Goal: Communication & Community: Answer question/provide support

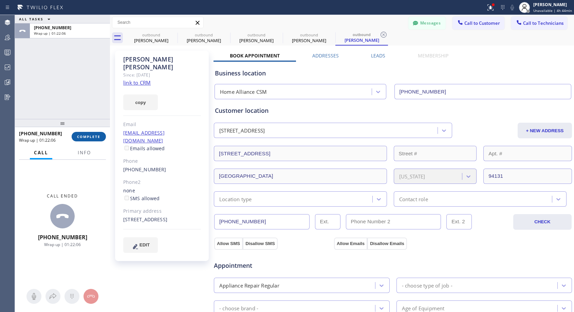
click at [92, 140] on button "COMPLETE" at bounding box center [89, 137] width 34 height 10
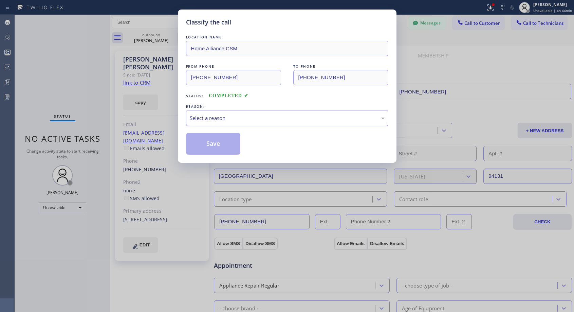
click at [272, 119] on div "Select a reason" at bounding box center [287, 118] width 195 height 8
click at [212, 144] on button "Save" at bounding box center [213, 144] width 55 height 22
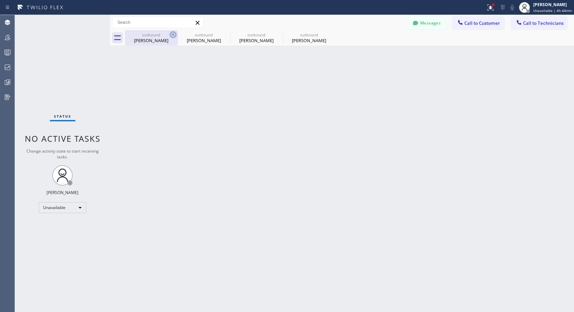
click at [173, 35] on icon at bounding box center [173, 35] width 6 height 6
click at [0, 0] on icon at bounding box center [0, 0] width 0 height 0
click at [173, 35] on div at bounding box center [349, 37] width 449 height 15
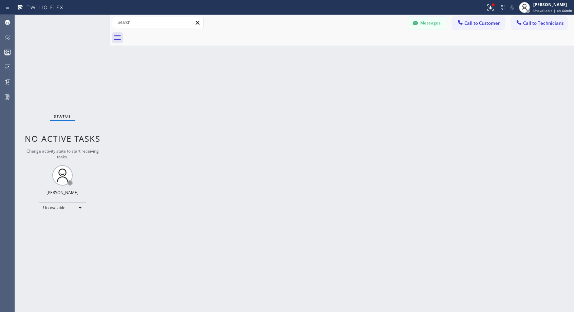
click at [173, 35] on div at bounding box center [349, 37] width 449 height 15
click at [480, 24] on span "Call to Customer" at bounding box center [482, 23] width 36 height 6
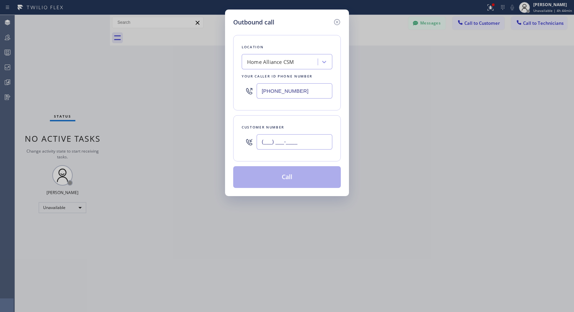
click at [268, 138] on input "(___) ___-____" at bounding box center [295, 141] width 76 height 15
paste input "954) 675-4491"
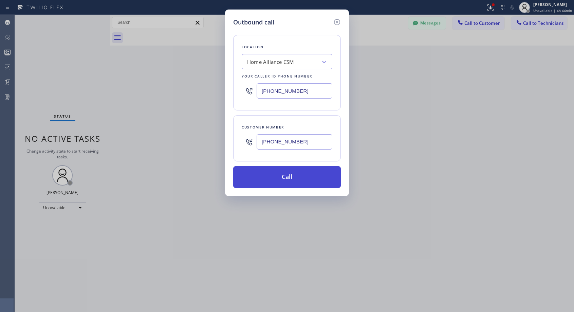
type input "[PHONE_NUMBER]"
click at [292, 173] on button "Call" at bounding box center [287, 177] width 108 height 22
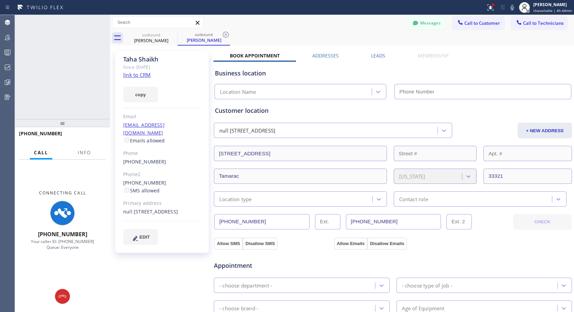
type input "[PHONE_NUMBER]"
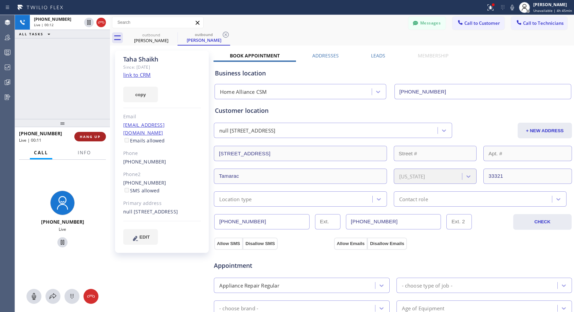
click at [88, 137] on span "HANG UP" at bounding box center [90, 136] width 21 height 5
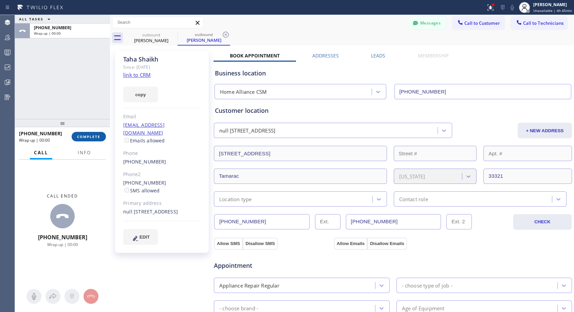
click at [88, 137] on span "COMPLETE" at bounding box center [88, 136] width 23 height 5
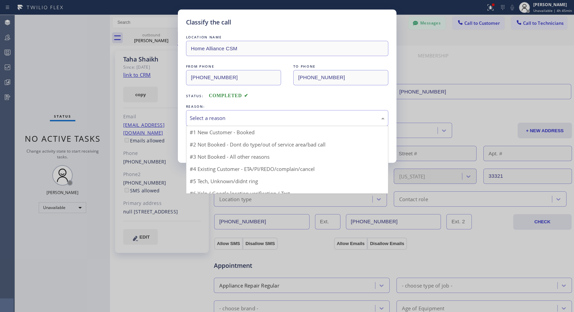
click at [239, 119] on div "Select a reason" at bounding box center [287, 118] width 195 height 8
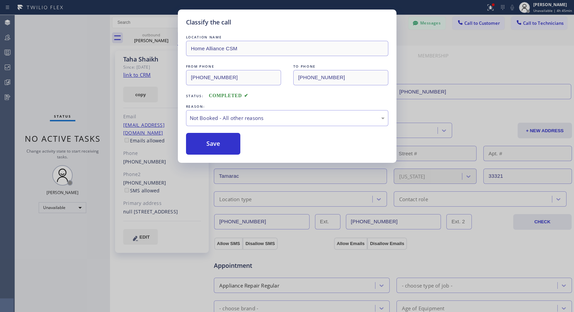
click at [217, 147] on button "Save" at bounding box center [213, 144] width 55 height 22
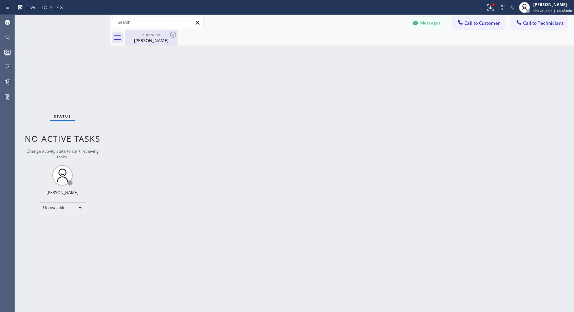
click at [148, 34] on div "outbound" at bounding box center [151, 34] width 51 height 5
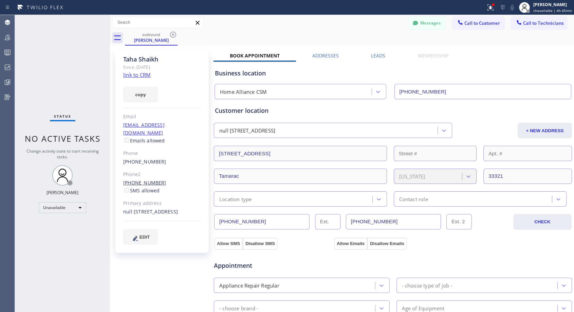
click at [148, 179] on link "[PHONE_NUMBER]" at bounding box center [144, 182] width 43 height 6
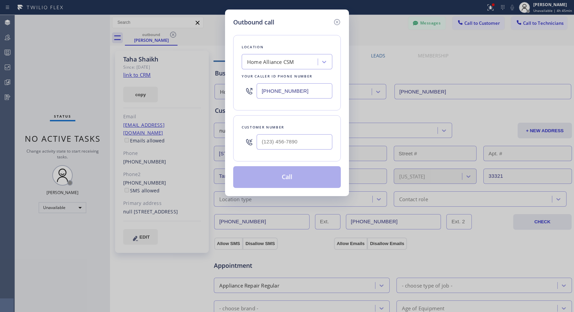
type input "[PHONE_NUMBER]"
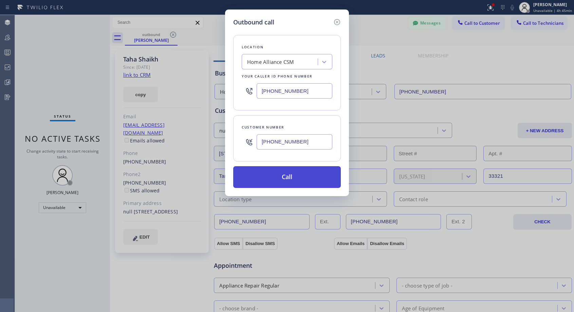
click at [281, 181] on button "Call" at bounding box center [287, 177] width 108 height 22
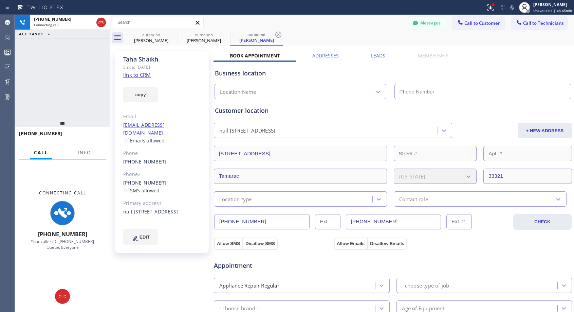
type input "[PHONE_NUMBER]"
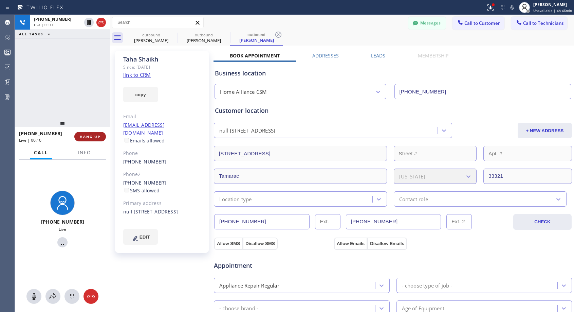
click at [91, 140] on button "HANG UP" at bounding box center [90, 137] width 32 height 10
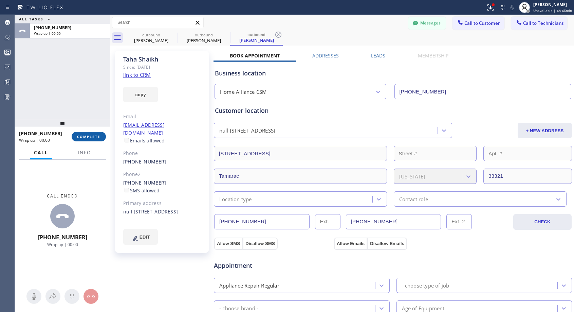
click at [95, 134] on span "COMPLETE" at bounding box center [88, 136] width 23 height 5
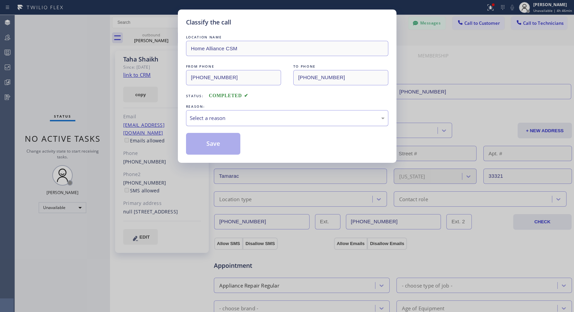
click at [263, 116] on div "Select a reason" at bounding box center [287, 118] width 195 height 8
click at [202, 142] on button "Save" at bounding box center [213, 144] width 55 height 22
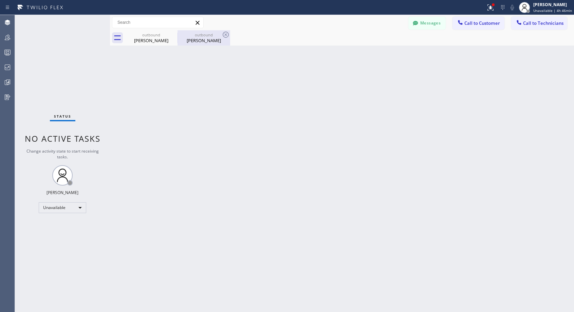
click at [203, 42] on div "[PERSON_NAME]" at bounding box center [203, 40] width 51 height 6
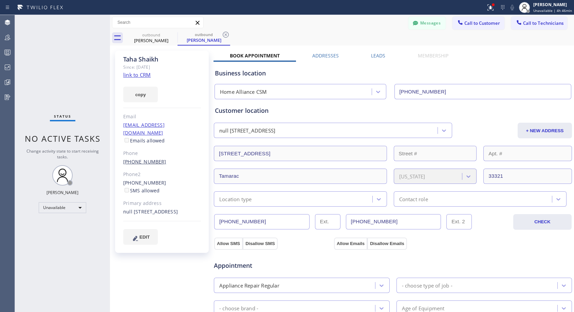
click at [130, 158] on link "[PHONE_NUMBER]" at bounding box center [144, 161] width 43 height 6
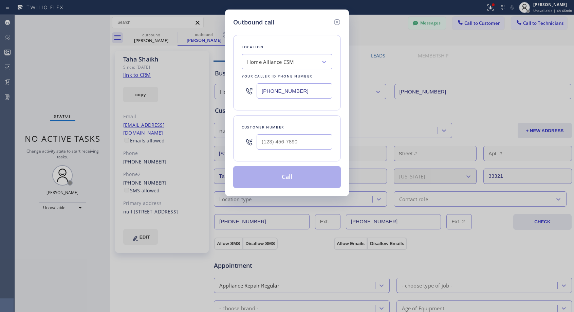
type input "[PHONE_NUMBER]"
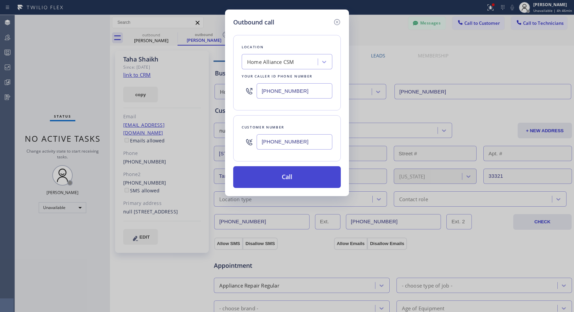
click at [276, 179] on button "Call" at bounding box center [287, 177] width 108 height 22
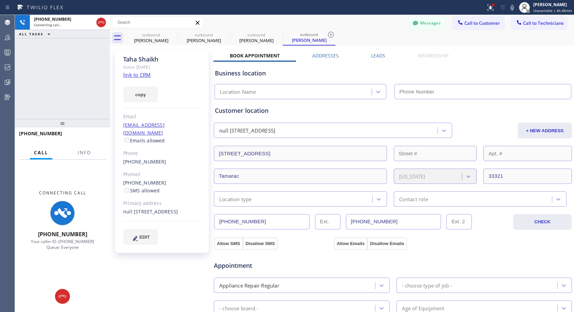
type input "[PHONE_NUMBER]"
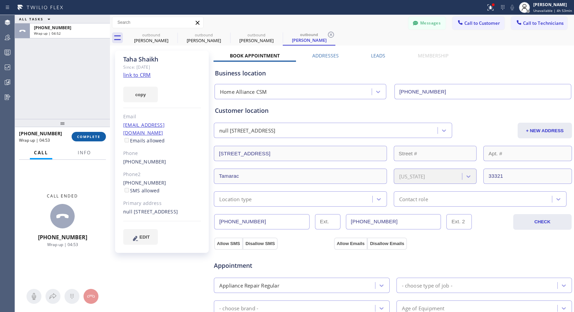
click at [86, 138] on span "COMPLETE" at bounding box center [88, 136] width 23 height 5
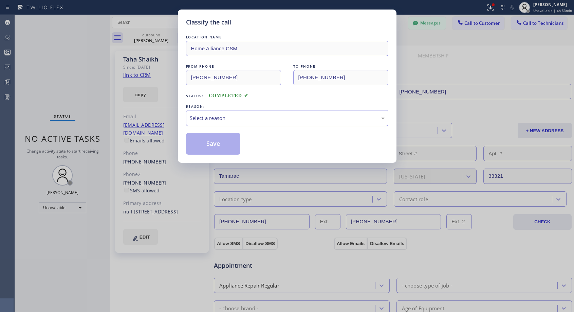
click at [235, 117] on div "Select a reason" at bounding box center [287, 118] width 195 height 8
click at [214, 139] on button "Save" at bounding box center [213, 144] width 55 height 22
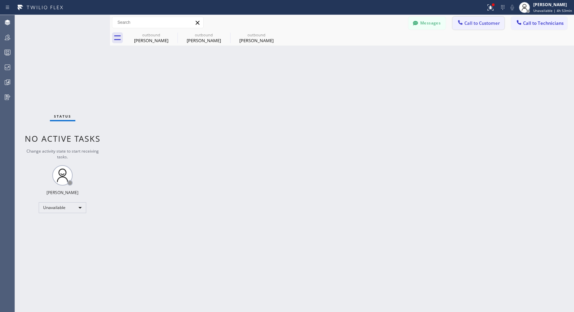
click at [475, 26] on button "Call to Customer" at bounding box center [479, 23] width 52 height 13
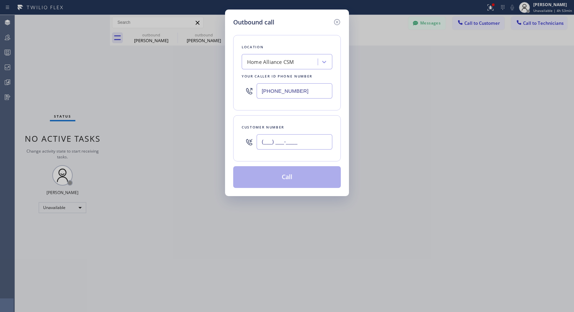
click at [267, 148] on input "(___) ___-____" at bounding box center [295, 141] width 76 height 15
paste input "310) 626-5107"
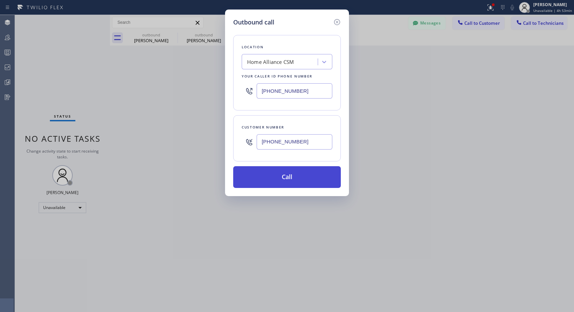
type input "[PHONE_NUMBER]"
click at [292, 178] on button "Call" at bounding box center [287, 177] width 108 height 22
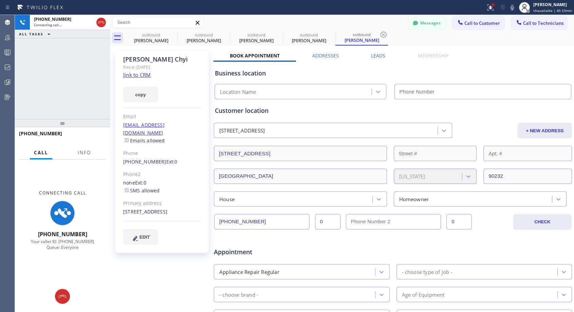
type input "[PHONE_NUMBER]"
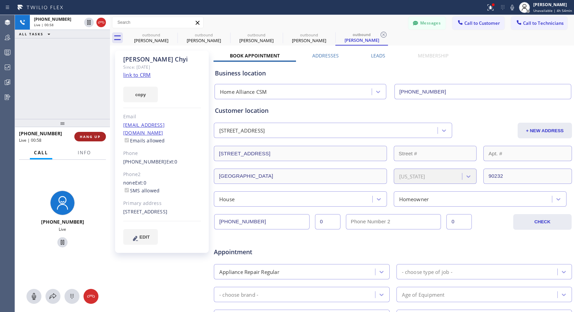
click at [100, 138] on span "HANG UP" at bounding box center [90, 136] width 21 height 5
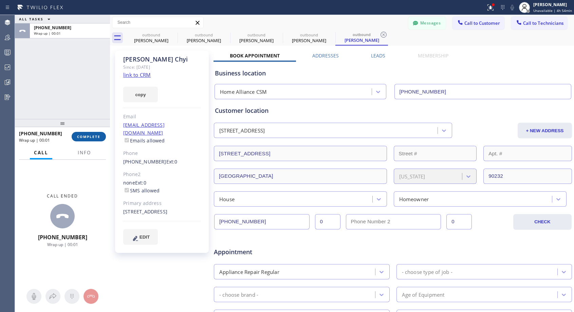
click at [100, 138] on span "COMPLETE" at bounding box center [88, 136] width 23 height 5
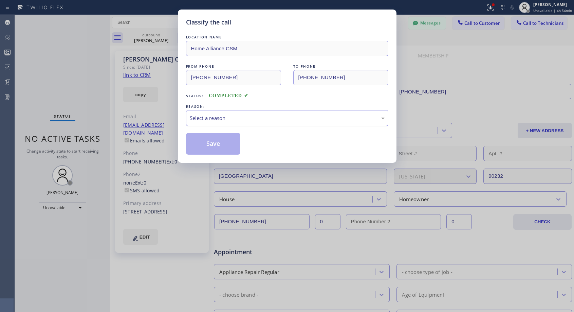
click at [249, 120] on div "Select a reason" at bounding box center [287, 118] width 195 height 8
click at [211, 144] on button "Save" at bounding box center [213, 144] width 55 height 22
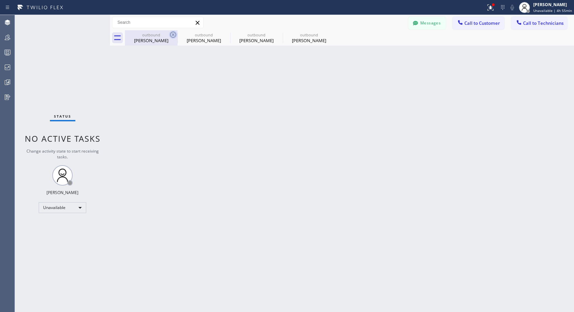
click at [174, 34] on icon at bounding box center [173, 35] width 6 height 6
click at [0, 0] on icon at bounding box center [0, 0] width 0 height 0
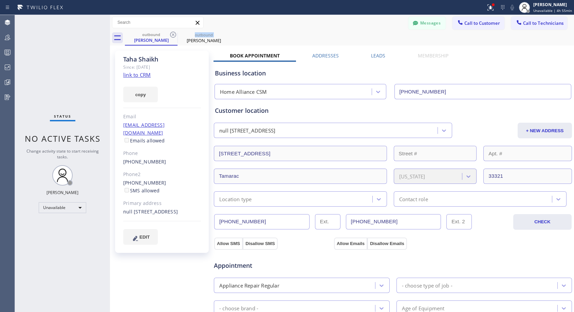
click at [174, 34] on icon at bounding box center [173, 35] width 6 height 6
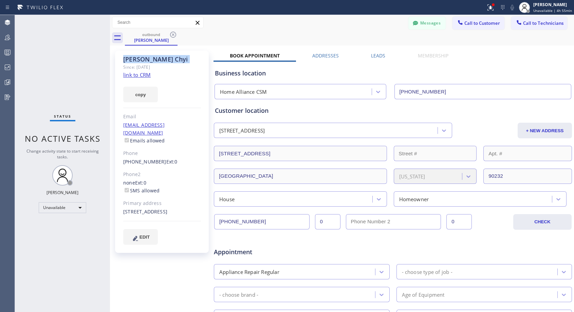
click at [174, 34] on icon at bounding box center [173, 35] width 6 height 6
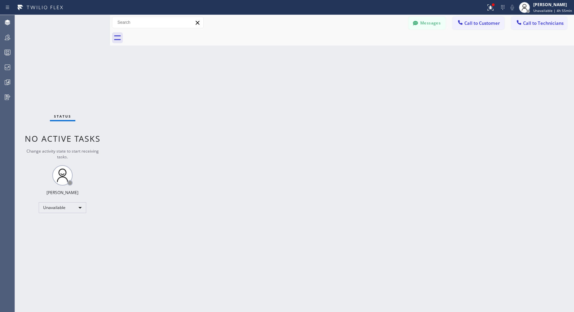
click at [174, 33] on div at bounding box center [349, 37] width 449 height 15
click at [485, 27] on button "Call to Customer" at bounding box center [479, 23] width 52 height 13
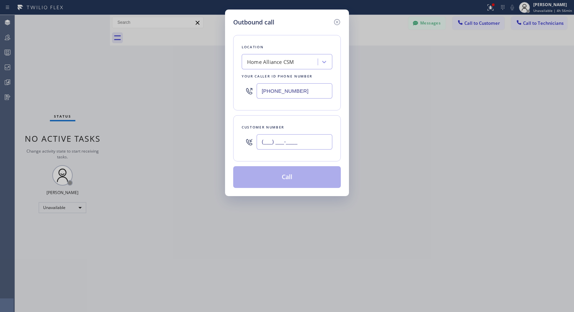
click at [308, 147] on input "(___) ___-____" at bounding box center [295, 141] width 76 height 15
paste input "970) 948-1711"
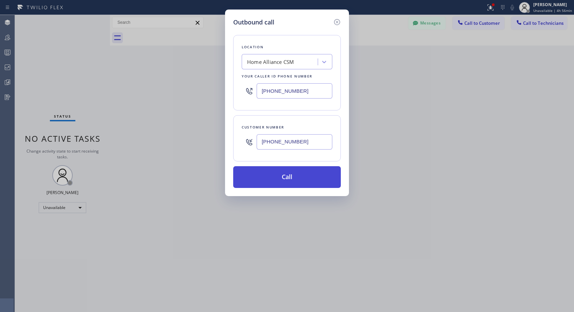
type input "[PHONE_NUMBER]"
click at [286, 177] on button "Call" at bounding box center [287, 177] width 108 height 22
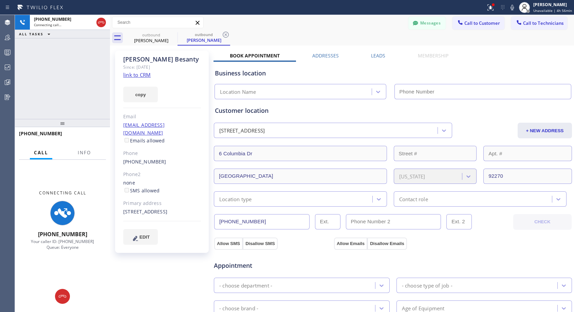
type input "[PHONE_NUMBER]"
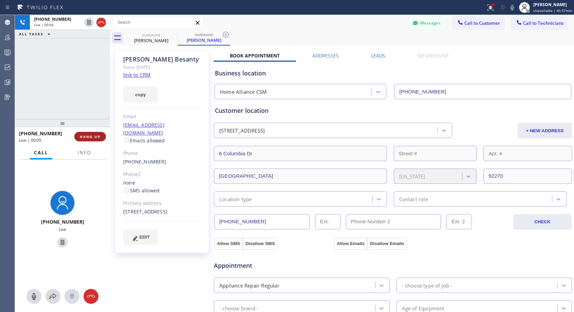
click at [92, 136] on span "HANG UP" at bounding box center [90, 136] width 21 height 5
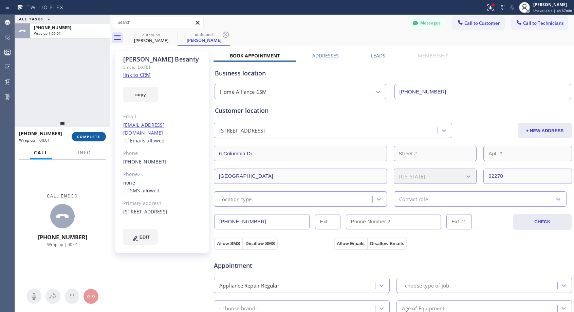
click at [92, 136] on span "COMPLETE" at bounding box center [88, 136] width 23 height 5
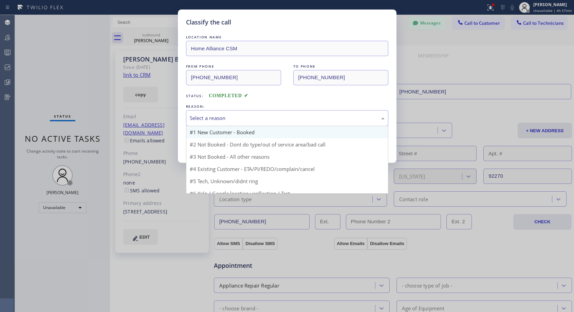
drag, startPoint x: 248, startPoint y: 114, endPoint x: 216, endPoint y: 135, distance: 38.1
click at [248, 114] on div "Select a reason" at bounding box center [287, 118] width 195 height 8
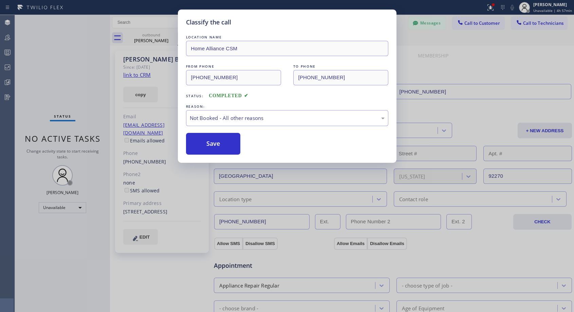
click at [212, 144] on button "Save" at bounding box center [213, 144] width 55 height 22
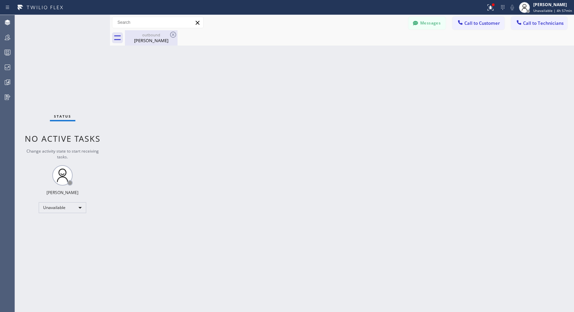
click at [150, 40] on div "[PERSON_NAME]" at bounding box center [151, 40] width 51 height 6
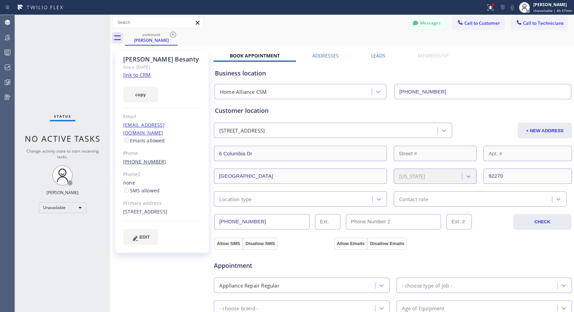
click at [150, 158] on link "[PHONE_NUMBER]" at bounding box center [144, 161] width 43 height 6
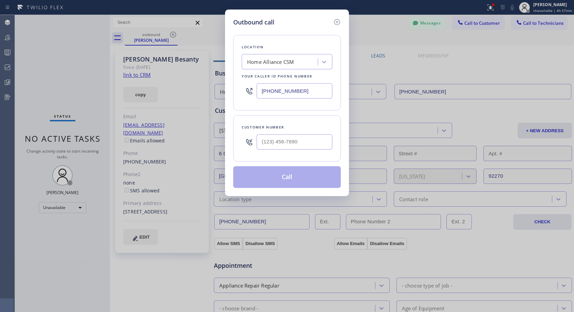
type input "[PHONE_NUMBER]"
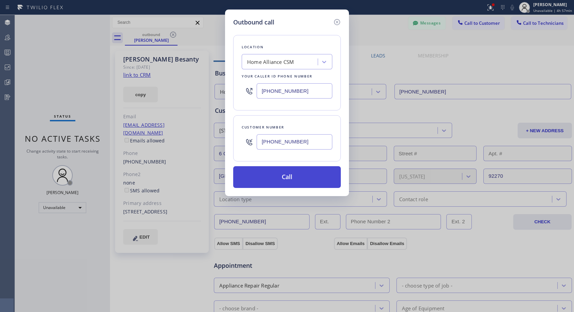
click at [278, 178] on button "Call" at bounding box center [287, 177] width 108 height 22
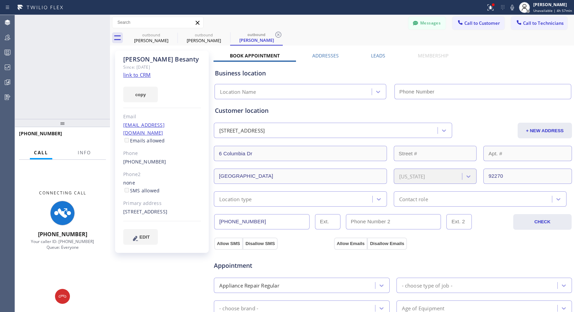
type input "[PHONE_NUMBER]"
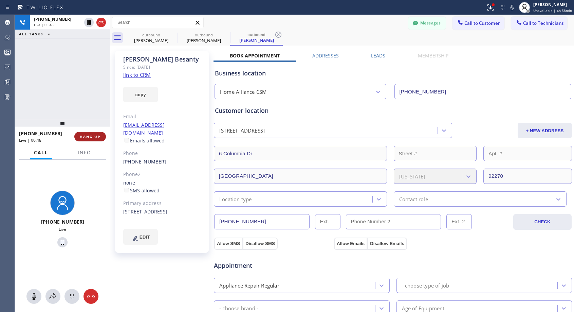
click at [90, 136] on span "HANG UP" at bounding box center [90, 136] width 21 height 5
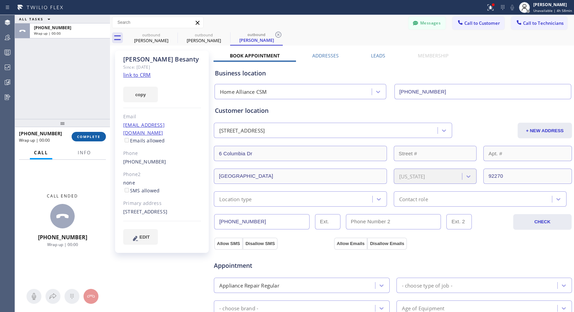
click at [90, 137] on span "COMPLETE" at bounding box center [88, 136] width 23 height 5
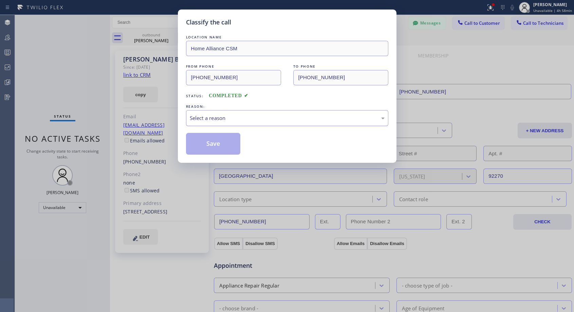
click at [254, 117] on div "Select a reason" at bounding box center [287, 118] width 195 height 8
click at [224, 145] on button "Save" at bounding box center [213, 144] width 55 height 22
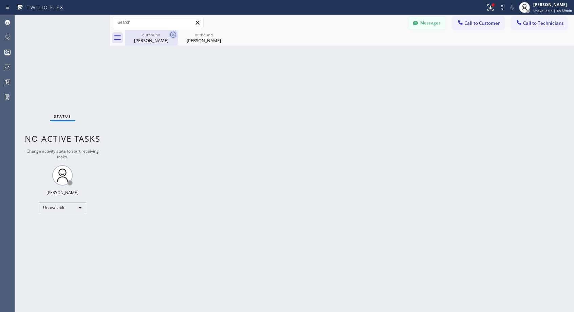
click at [174, 33] on icon at bounding box center [173, 35] width 8 height 8
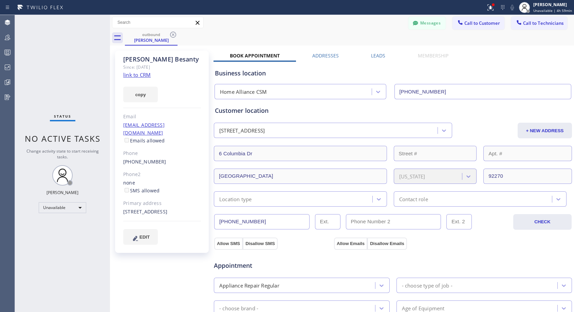
click at [174, 33] on icon at bounding box center [173, 35] width 8 height 8
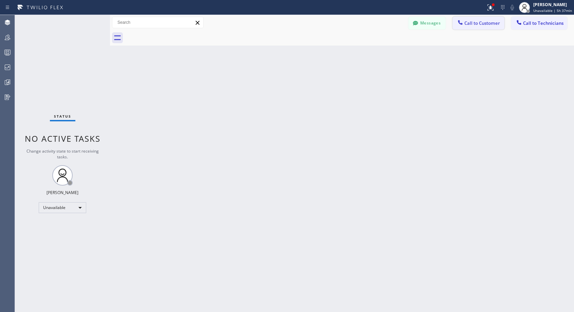
click at [467, 23] on span "Call to Customer" at bounding box center [482, 23] width 36 height 6
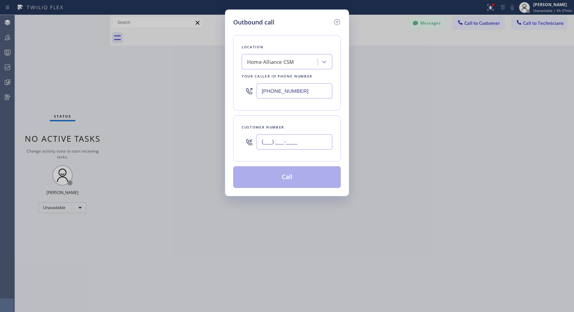
click at [263, 142] on input "(___) ___-____" at bounding box center [295, 141] width 76 height 15
paste input "310) 459-5708"
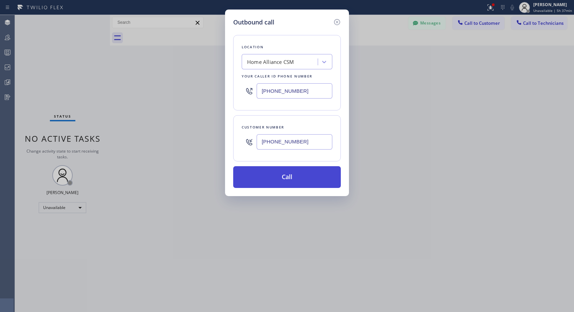
type input "[PHONE_NUMBER]"
click at [289, 178] on button "Call" at bounding box center [287, 177] width 108 height 22
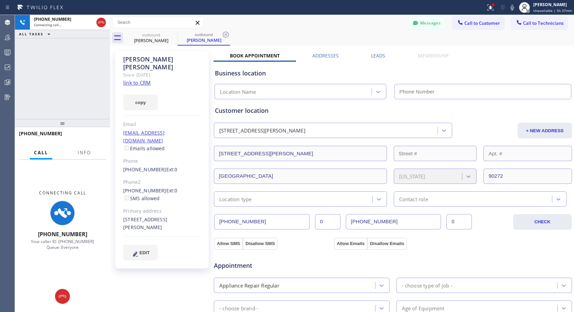
type input "[PHONE_NUMBER]"
click at [99, 24] on icon at bounding box center [101, 22] width 8 height 8
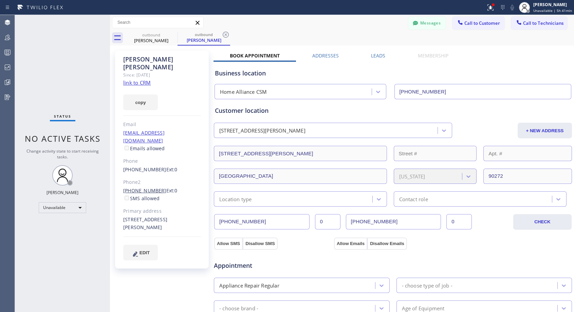
click at [144, 187] on link "[PHONE_NUMBER]" at bounding box center [144, 190] width 43 height 6
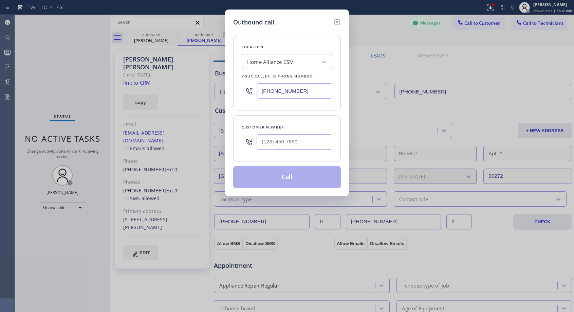
type input "[PHONE_NUMBER]"
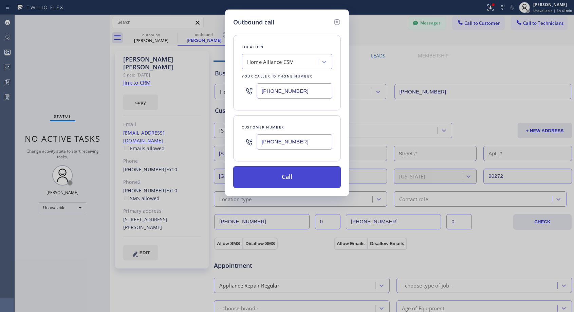
click at [283, 177] on button "Call" at bounding box center [287, 177] width 108 height 22
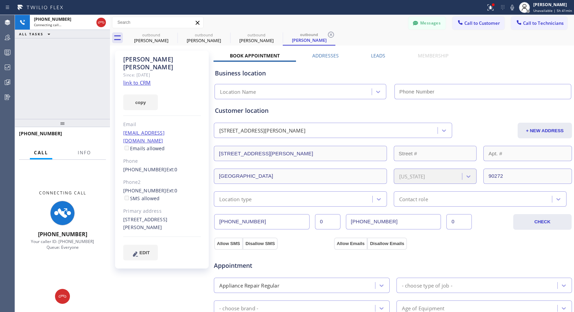
type input "[PHONE_NUMBER]"
click at [102, 20] on icon at bounding box center [101, 22] width 8 height 8
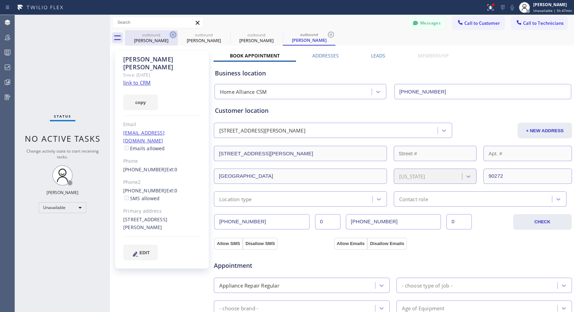
click at [173, 34] on icon at bounding box center [173, 35] width 8 height 8
click at [0, 0] on icon at bounding box center [0, 0] width 0 height 0
click at [173, 34] on icon at bounding box center [173, 35] width 8 height 8
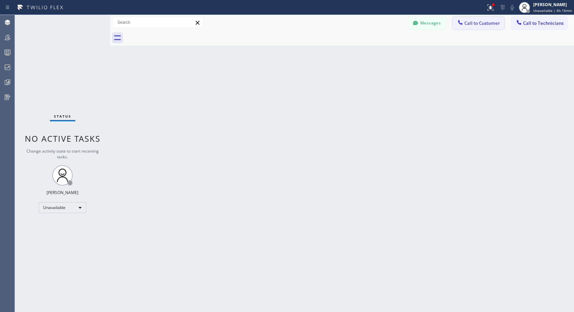
click at [480, 24] on span "Call to Customer" at bounding box center [482, 23] width 36 height 6
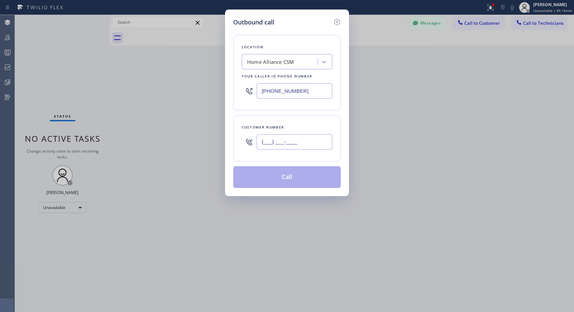
click at [266, 142] on input "(___) ___-____" at bounding box center [295, 141] width 76 height 15
paste input "310) 459-5708"
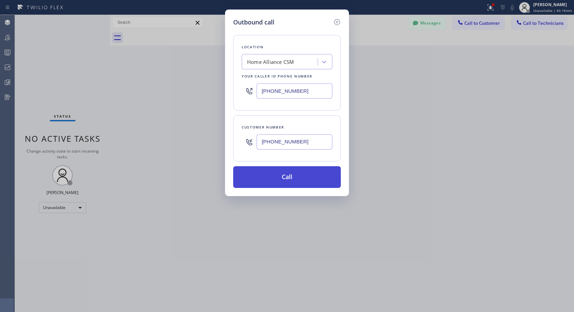
type input "[PHONE_NUMBER]"
click at [294, 176] on button "Call" at bounding box center [287, 177] width 108 height 22
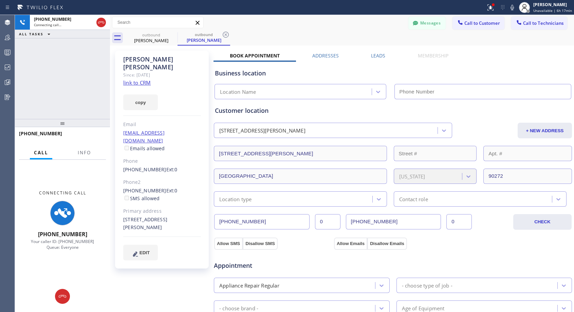
type input "[PHONE_NUMBER]"
click at [99, 22] on icon at bounding box center [101, 22] width 8 height 8
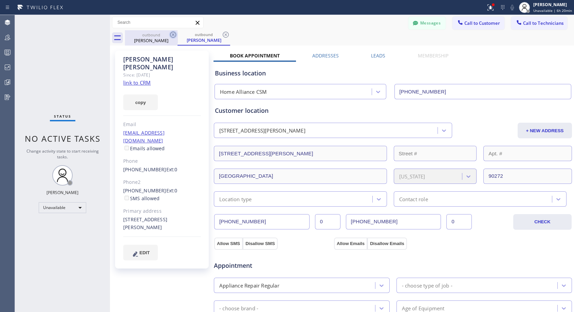
click at [171, 35] on icon at bounding box center [173, 35] width 8 height 8
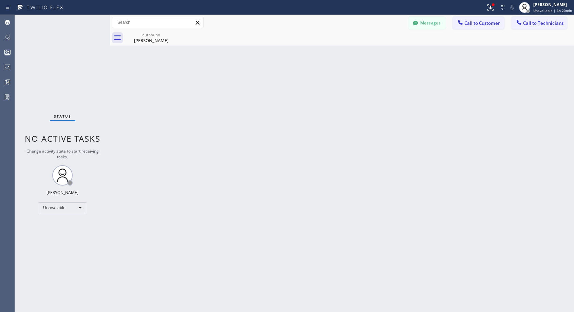
click at [0, 0] on icon at bounding box center [0, 0] width 0 height 0
click at [476, 25] on span "Call to Customer" at bounding box center [482, 23] width 36 height 6
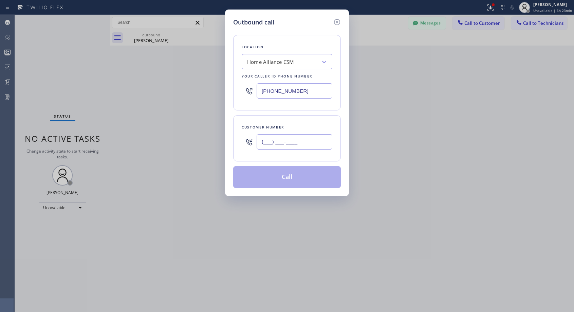
click at [277, 145] on input "(___) ___-____" at bounding box center [295, 141] width 76 height 15
paste input "562) 762-5214"
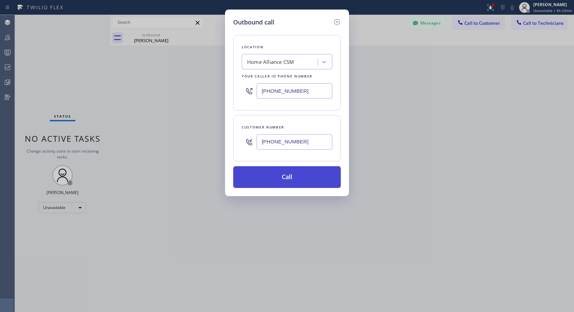
type input "[PHONE_NUMBER]"
click at [287, 178] on button "Call" at bounding box center [287, 177] width 108 height 22
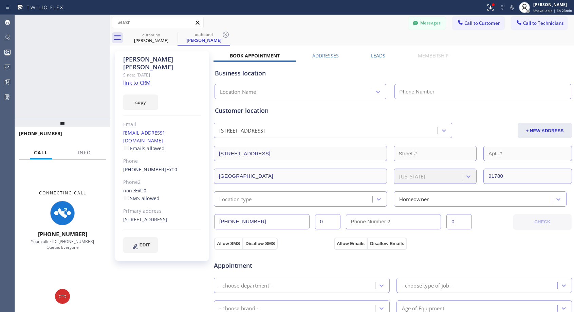
type input "[PHONE_NUMBER]"
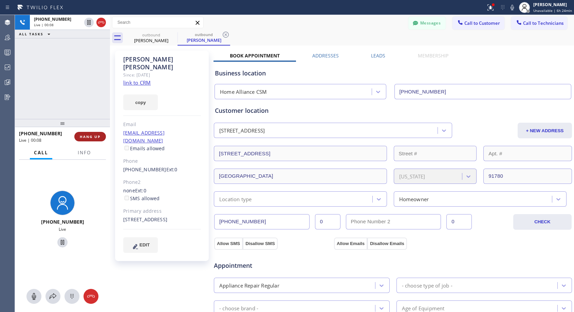
click at [101, 135] on button "HANG UP" at bounding box center [90, 137] width 32 height 10
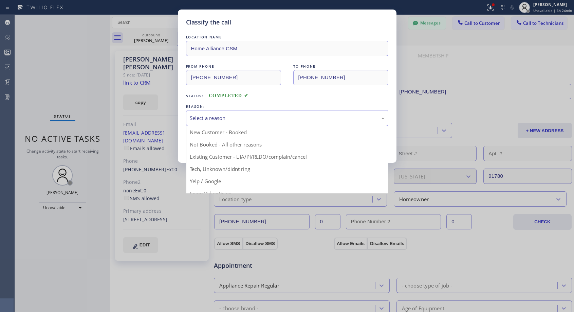
click at [225, 120] on div "Select a reason" at bounding box center [287, 118] width 195 height 8
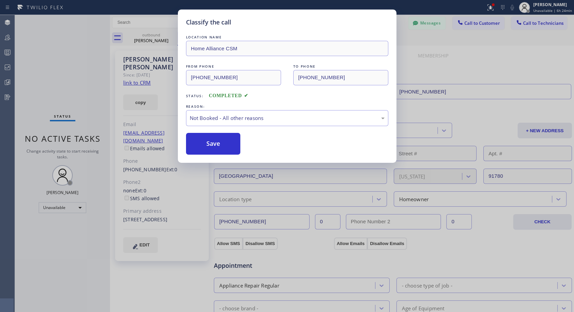
click at [217, 146] on button "Save" at bounding box center [213, 144] width 55 height 22
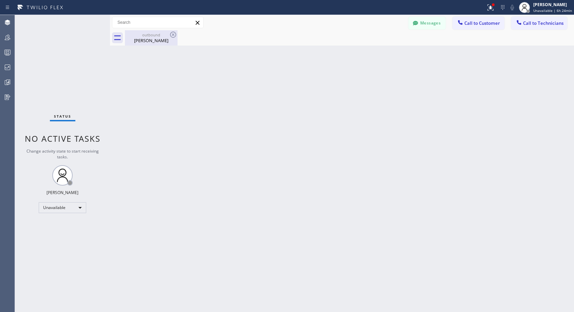
click at [144, 42] on div "[PERSON_NAME]" at bounding box center [151, 40] width 51 height 6
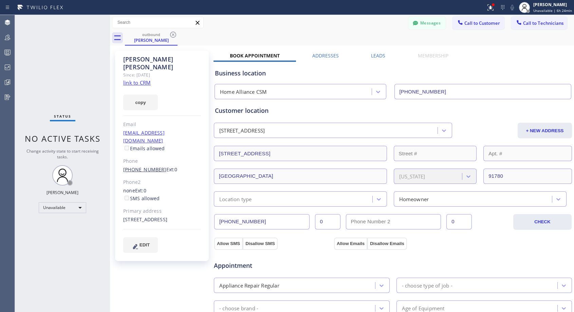
click at [146, 166] on link "[PHONE_NUMBER]" at bounding box center [144, 169] width 43 height 6
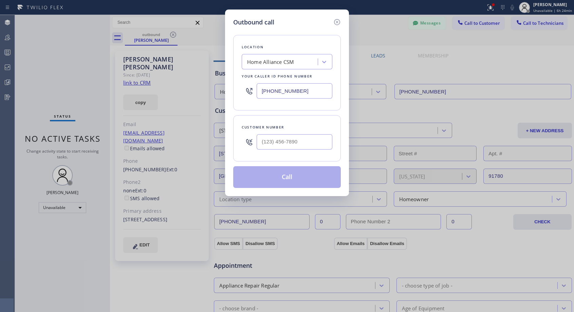
type input "[PHONE_NUMBER]"
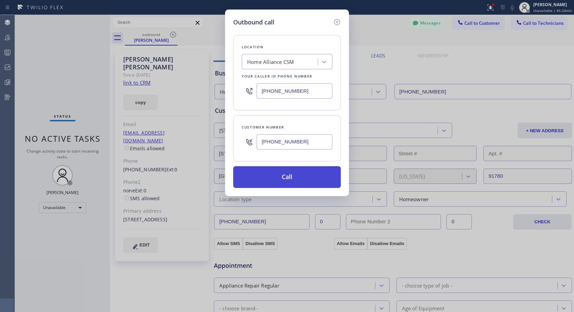
click at [284, 181] on button "Call" at bounding box center [287, 177] width 108 height 22
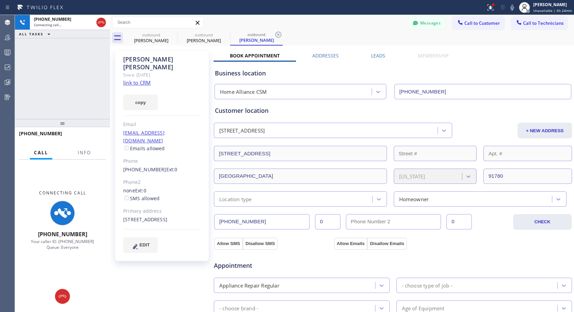
type input "[PHONE_NUMBER]"
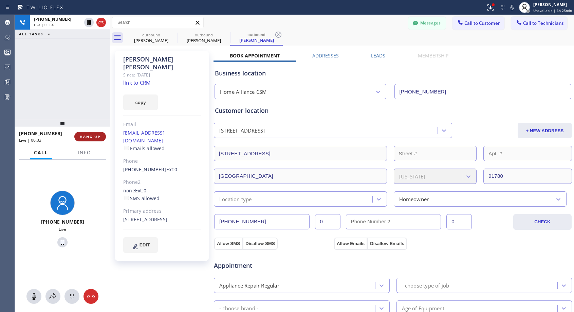
click at [92, 136] on span "HANG UP" at bounding box center [90, 136] width 21 height 5
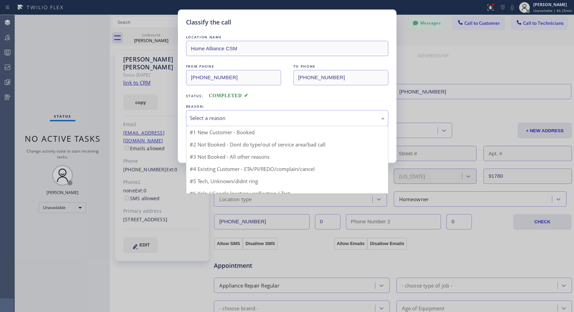
click at [230, 117] on div "Select a reason" at bounding box center [287, 118] width 195 height 8
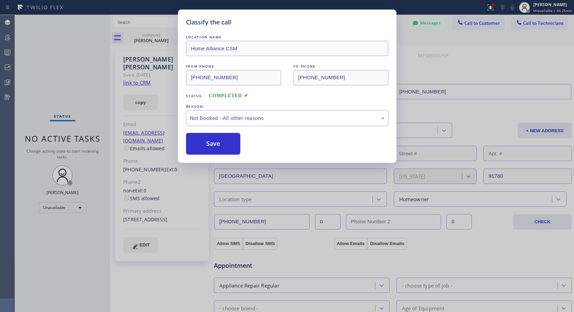
click at [215, 147] on button "Save" at bounding box center [213, 144] width 55 height 22
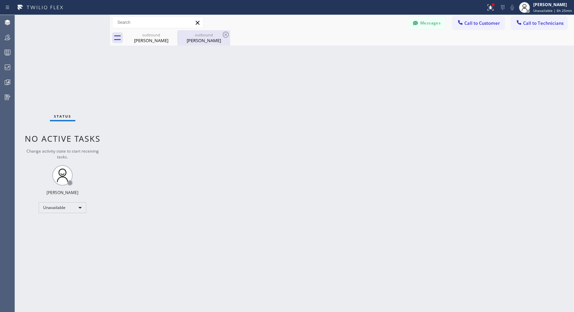
click at [204, 40] on div "[PERSON_NAME]" at bounding box center [203, 40] width 51 height 6
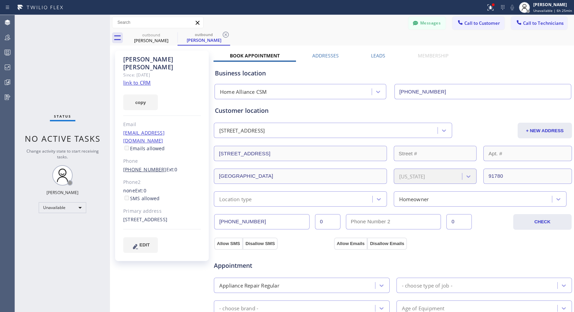
click at [149, 166] on link "[PHONE_NUMBER]" at bounding box center [144, 169] width 43 height 6
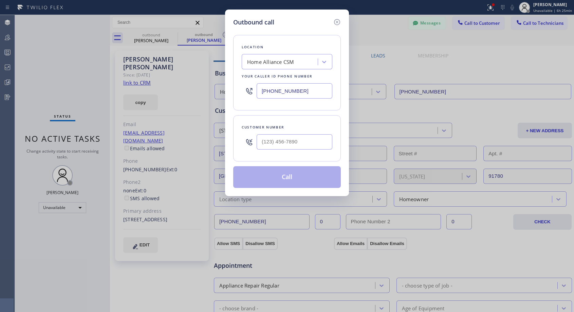
type input "[PHONE_NUMBER]"
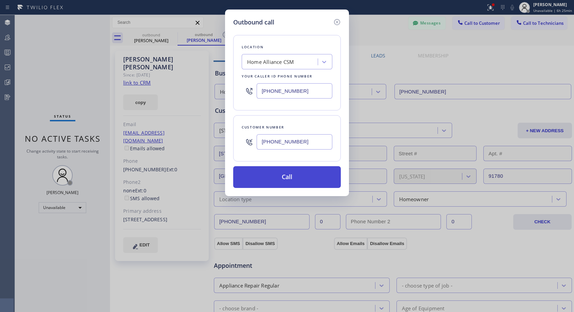
click at [282, 174] on button "Call" at bounding box center [287, 177] width 108 height 22
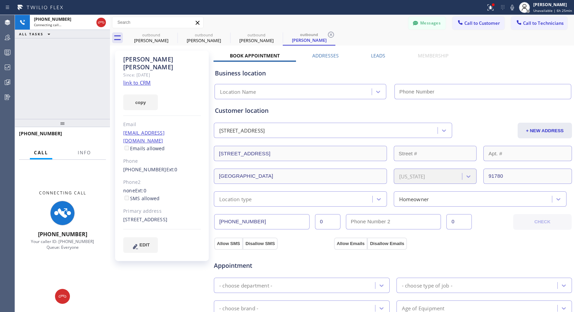
type input "[PHONE_NUMBER]"
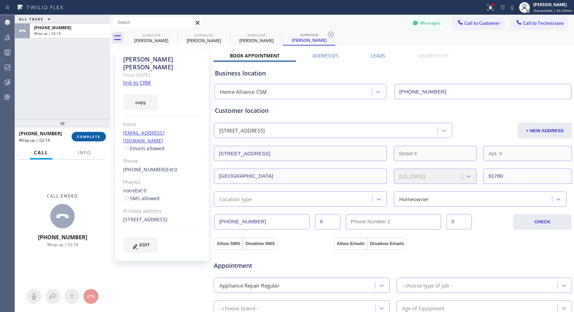
click at [84, 137] on span "COMPLETE" at bounding box center [88, 136] width 23 height 5
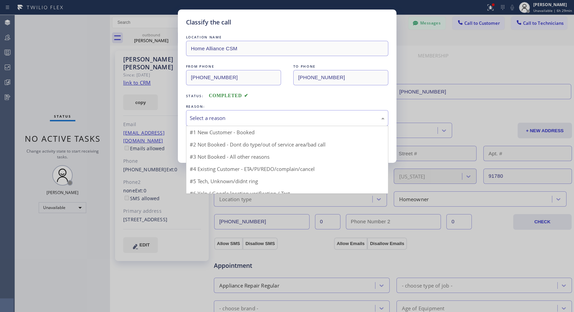
click at [208, 116] on div "Select a reason" at bounding box center [287, 118] width 195 height 8
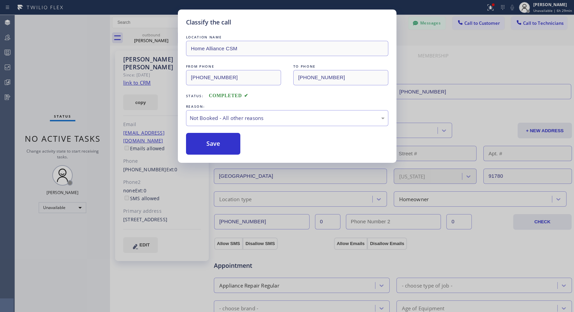
click at [203, 157] on div "Classify the call LOCATION NAME Home Alliance CSM FROM PHONE [PHONE_NUMBER] TO …" at bounding box center [287, 86] width 219 height 153
click at [215, 145] on button "Save" at bounding box center [213, 144] width 55 height 22
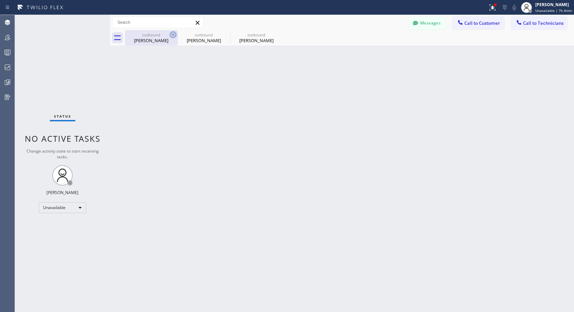
click at [174, 34] on icon at bounding box center [173, 35] width 6 height 6
click at [0, 0] on icon at bounding box center [0, 0] width 0 height 0
click at [477, 23] on span "Call to Customer" at bounding box center [482, 23] width 36 height 6
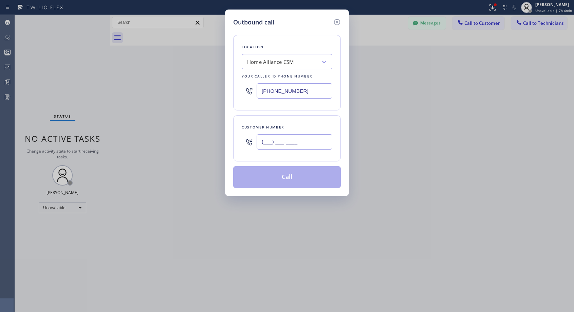
click at [284, 135] on input "(___) ___-____" at bounding box center [295, 141] width 76 height 15
paste input "925) 856-3041"
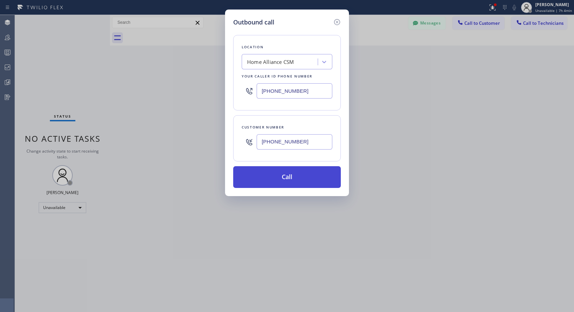
type input "[PHONE_NUMBER]"
click at [288, 177] on button "Call" at bounding box center [287, 177] width 108 height 22
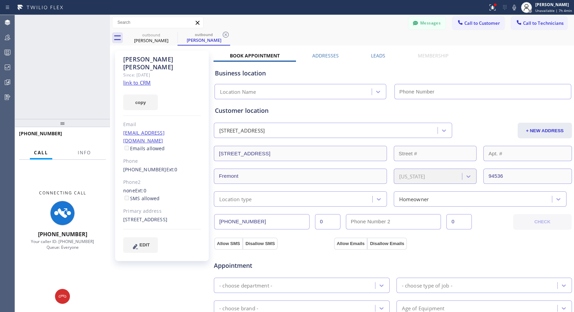
type input "[PHONE_NUMBER]"
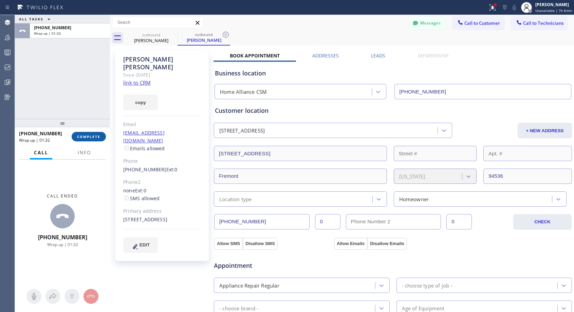
click at [92, 132] on button "COMPLETE" at bounding box center [89, 137] width 34 height 10
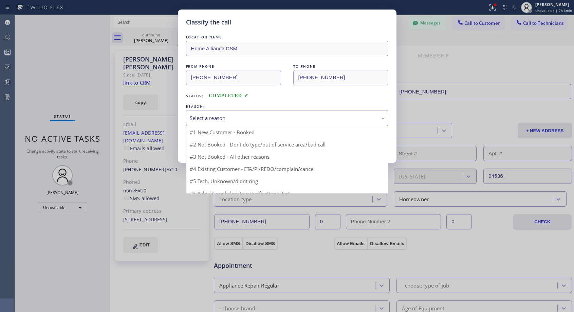
click at [244, 117] on div "Select a reason" at bounding box center [287, 118] width 195 height 8
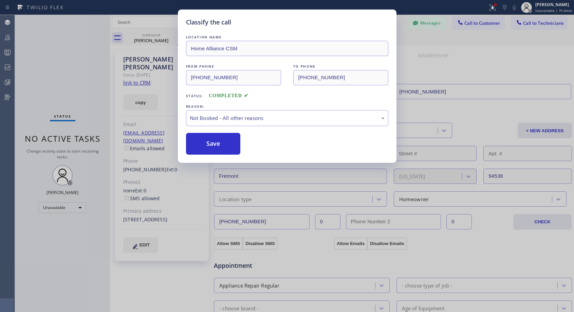
click at [220, 142] on button "Save" at bounding box center [213, 144] width 55 height 22
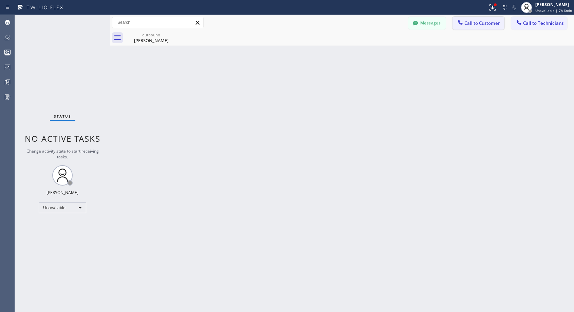
click at [475, 22] on span "Call to Customer" at bounding box center [482, 23] width 36 height 6
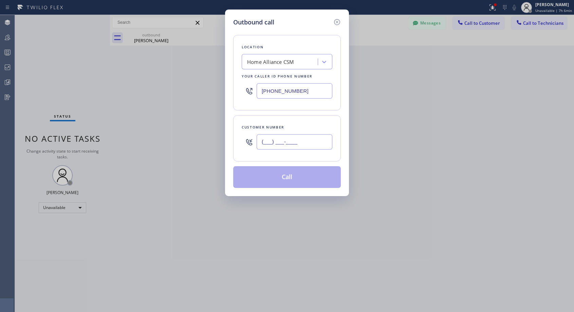
click at [271, 136] on input "(___) ___-____" at bounding box center [295, 141] width 76 height 15
paste input "808) 375-2473"
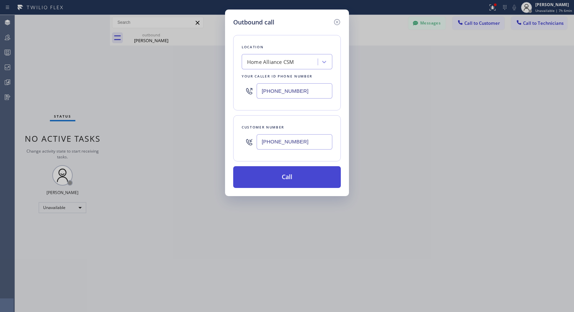
type input "[PHONE_NUMBER]"
click at [281, 172] on button "Call" at bounding box center [287, 177] width 108 height 22
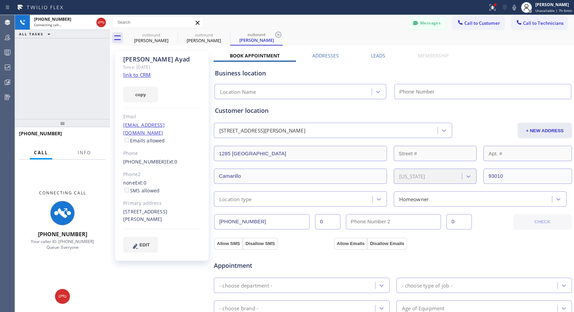
type input "[PHONE_NUMBER]"
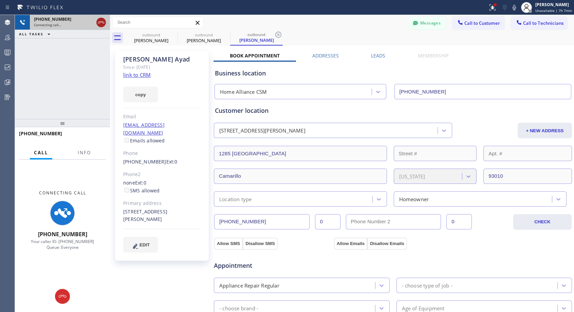
click at [101, 22] on icon at bounding box center [101, 22] width 8 height 8
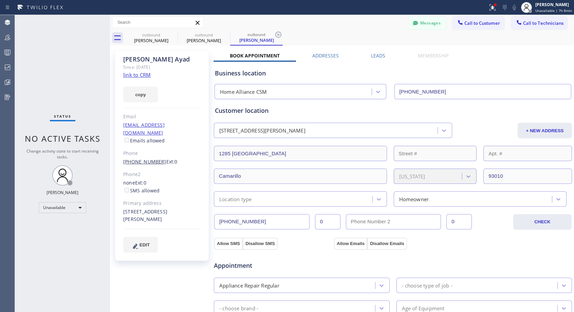
click at [143, 158] on link "[PHONE_NUMBER]" at bounding box center [144, 161] width 43 height 6
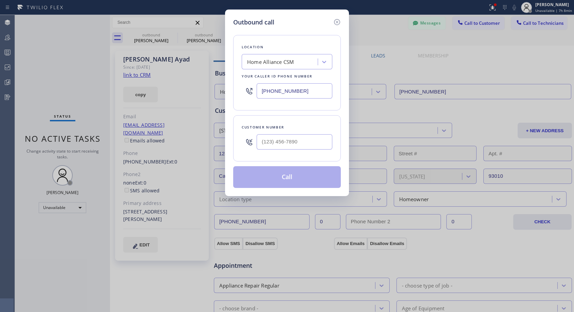
type input "[PHONE_NUMBER]"
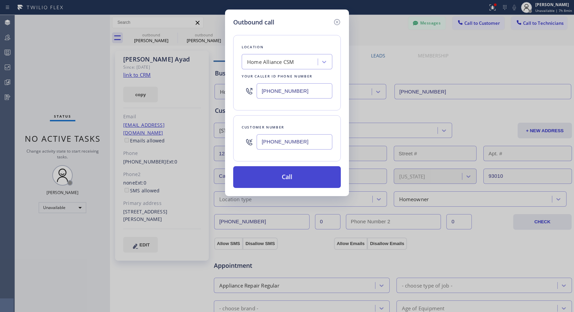
click at [287, 177] on button "Call" at bounding box center [287, 177] width 108 height 22
click at [293, 177] on button "Call" at bounding box center [287, 177] width 108 height 22
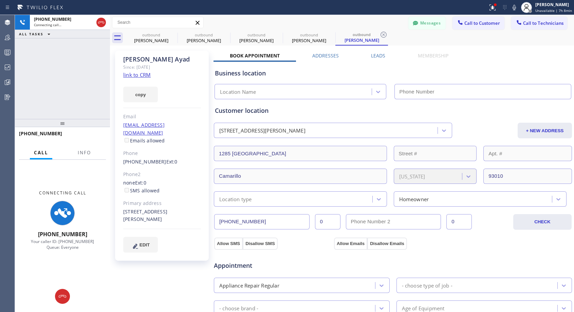
type input "[PHONE_NUMBER]"
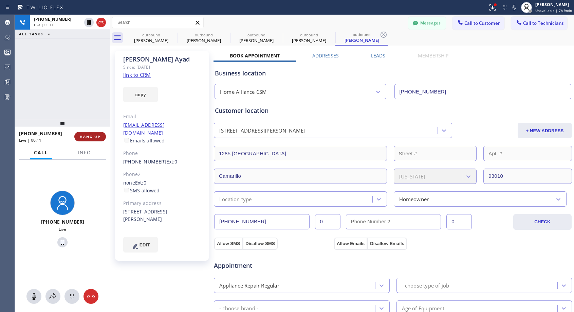
click at [92, 135] on span "HANG UP" at bounding box center [90, 136] width 21 height 5
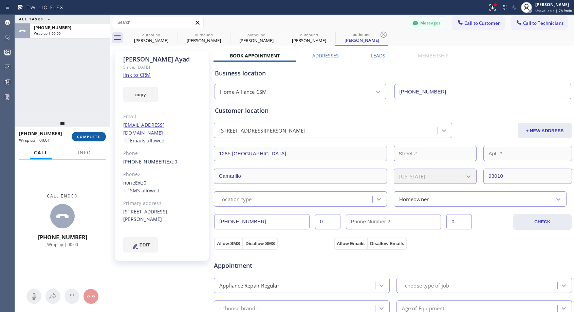
click at [92, 135] on span "COMPLETE" at bounding box center [88, 136] width 23 height 5
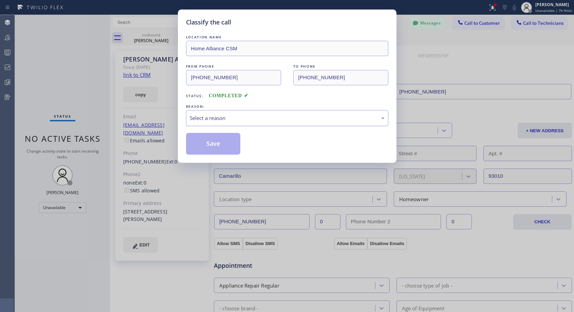
click at [234, 121] on div "Select a reason" at bounding box center [287, 118] width 195 height 8
click at [220, 147] on button "Save" at bounding box center [213, 144] width 55 height 22
click at [216, 140] on button "Save" at bounding box center [213, 144] width 55 height 22
click at [452, 56] on div "Classify the call LOCATION NAME Home Alliance CSM FROM PHONE [PHONE_NUMBER] TO …" at bounding box center [287, 156] width 574 height 312
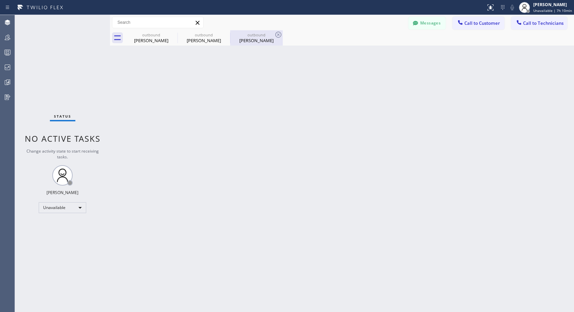
click at [255, 40] on div "[PERSON_NAME]" at bounding box center [256, 40] width 51 height 6
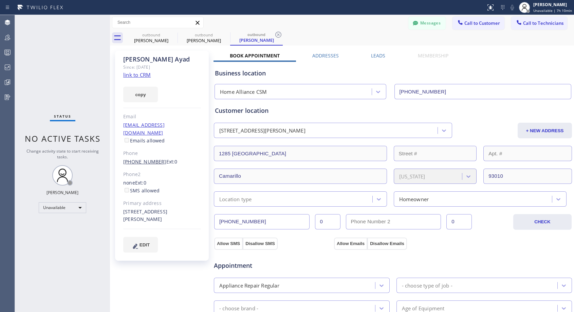
click at [151, 158] on link "[PHONE_NUMBER]" at bounding box center [144, 161] width 43 height 6
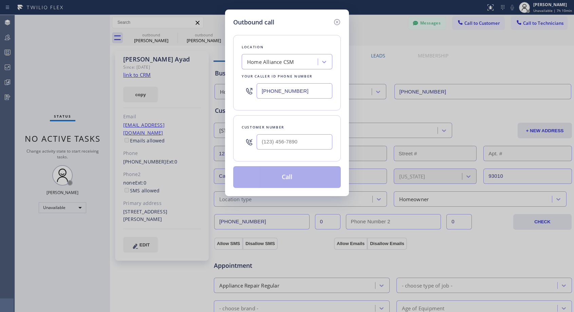
type input "[PHONE_NUMBER]"
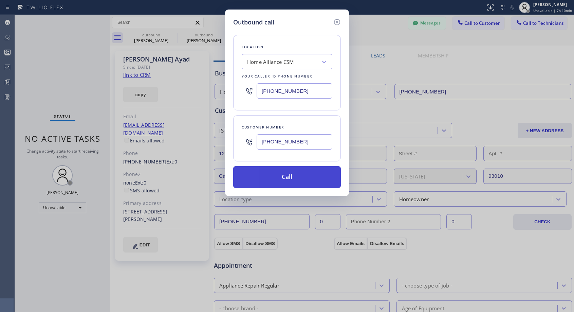
click at [303, 179] on button "Call" at bounding box center [287, 177] width 108 height 22
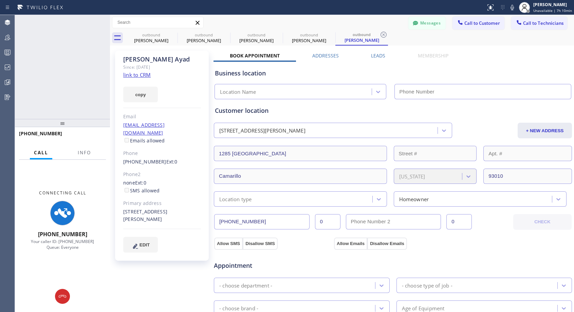
type input "[PHONE_NUMBER]"
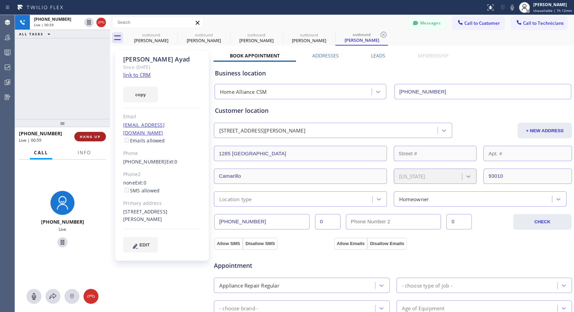
click at [95, 135] on span "HANG UP" at bounding box center [90, 136] width 21 height 5
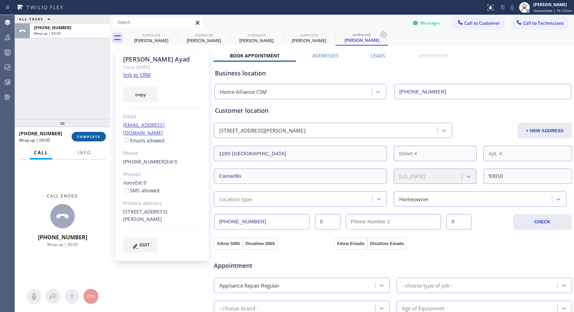
click at [95, 135] on span "COMPLETE" at bounding box center [88, 136] width 23 height 5
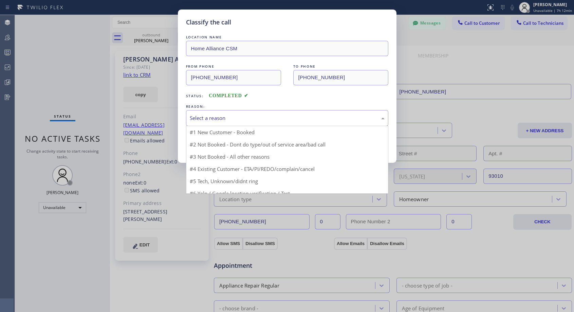
click at [231, 117] on div "Select a reason" at bounding box center [287, 118] width 195 height 8
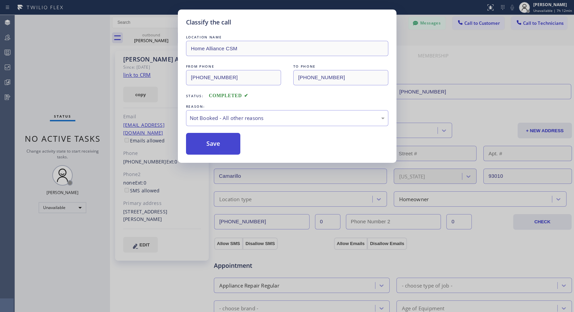
click at [214, 147] on button "Save" at bounding box center [213, 144] width 55 height 22
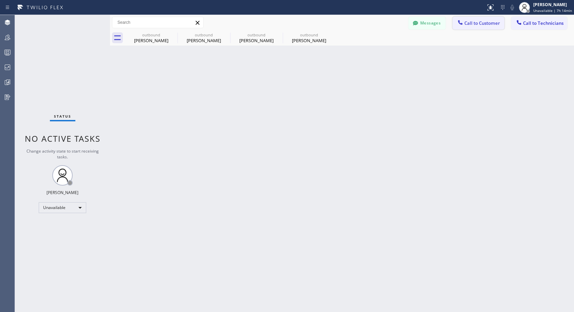
click at [480, 24] on span "Call to Customer" at bounding box center [482, 23] width 36 height 6
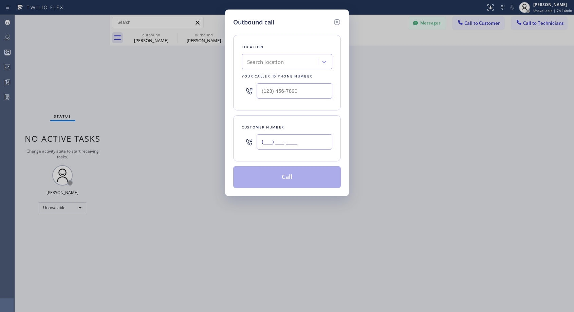
click at [279, 140] on input "(___) ___-____" at bounding box center [295, 141] width 76 height 15
paste input "602) 488-6425"
type input "(602) 488-6425"
click at [318, 120] on div "Customer number (602) 488-6425" at bounding box center [287, 138] width 108 height 46
click at [259, 89] on input "(___) ___-____" at bounding box center [295, 90] width 76 height 15
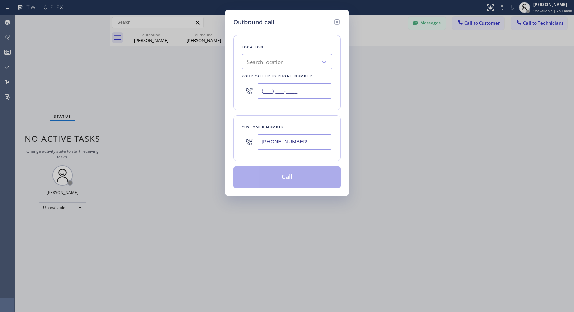
paste input "818) 614-5337"
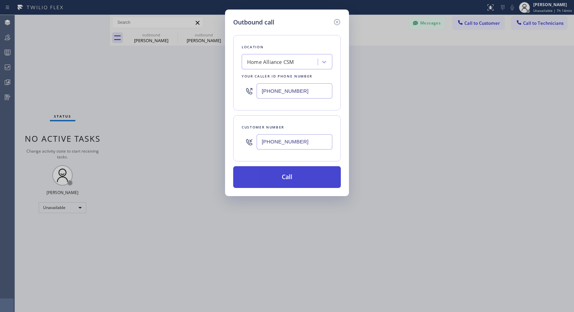
type input "[PHONE_NUMBER]"
click at [287, 177] on button "Call" at bounding box center [287, 177] width 108 height 22
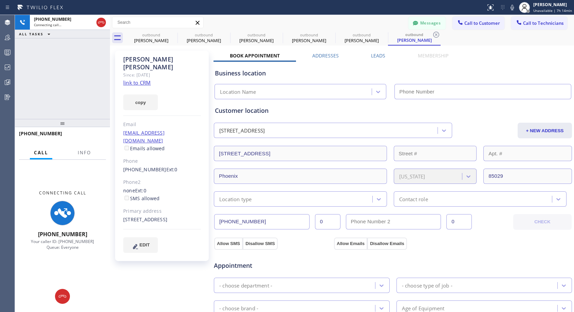
type input "[PHONE_NUMBER]"
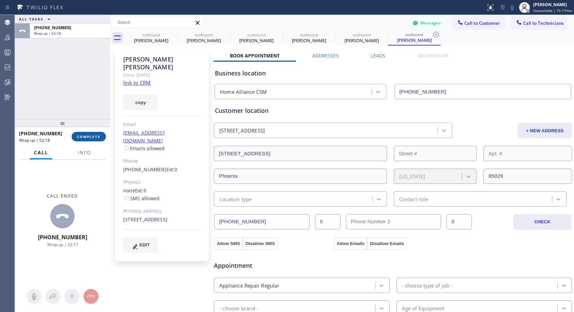
click at [90, 135] on span "COMPLETE" at bounding box center [88, 136] width 23 height 5
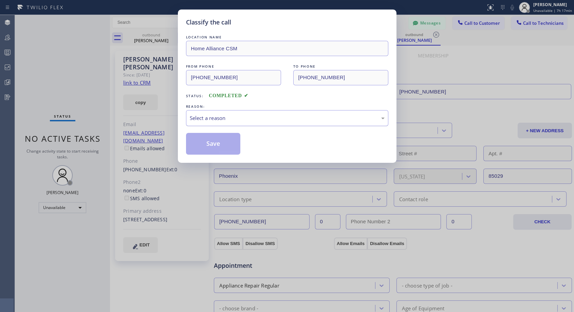
click at [228, 110] on div "Select a reason" at bounding box center [287, 118] width 202 height 16
click at [216, 149] on button "Save" at bounding box center [213, 144] width 55 height 22
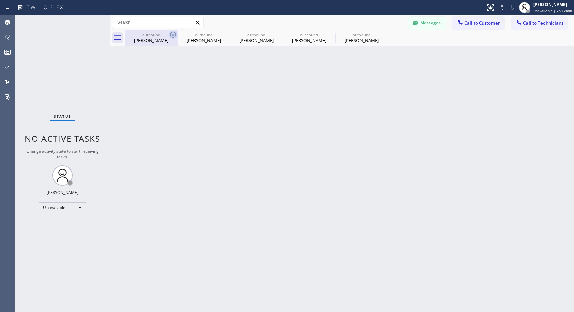
click at [172, 35] on icon at bounding box center [173, 35] width 8 height 8
click at [0, 0] on icon at bounding box center [0, 0] width 0 height 0
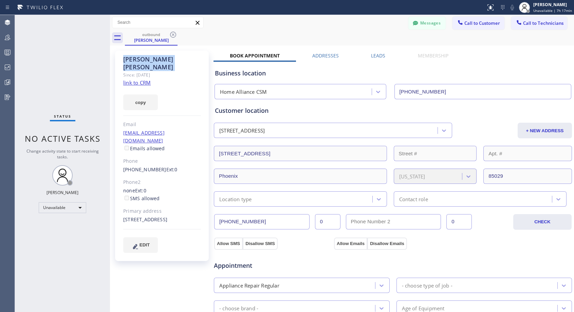
click at [172, 35] on icon at bounding box center [173, 35] width 8 height 8
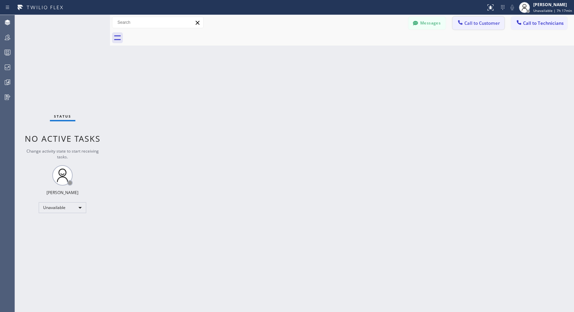
click at [490, 19] on button "Call to Customer" at bounding box center [479, 23] width 52 height 13
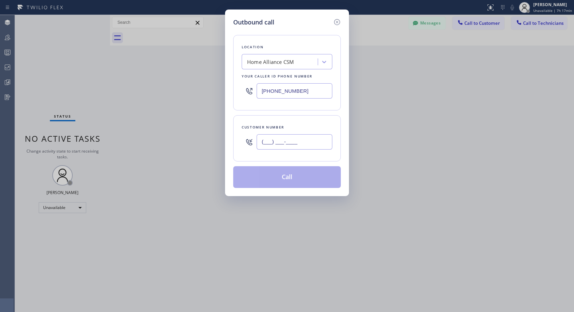
click at [287, 141] on input "(___) ___-____" at bounding box center [295, 141] width 76 height 15
paste input "408) 802-7335"
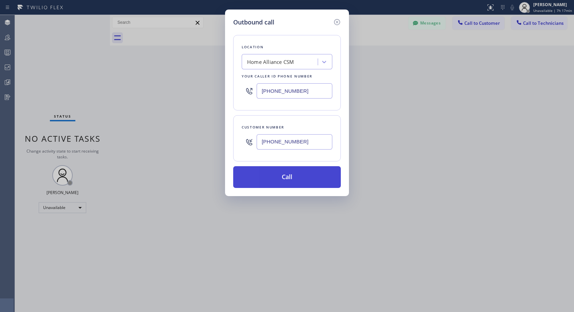
type input "(408) 802-7335"
click at [307, 179] on button "Call" at bounding box center [287, 177] width 108 height 22
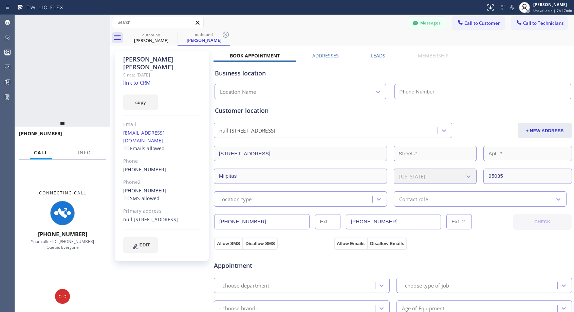
type input "[PHONE_NUMBER]"
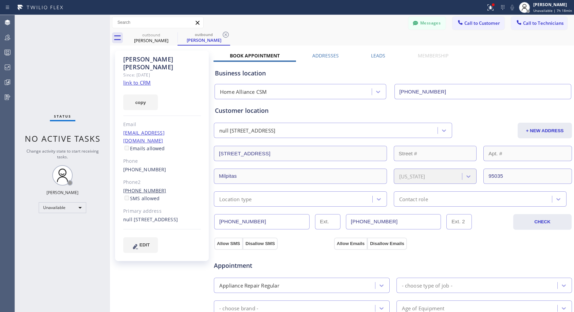
click at [141, 187] on link "(406) 871-2253" at bounding box center [144, 190] width 43 height 6
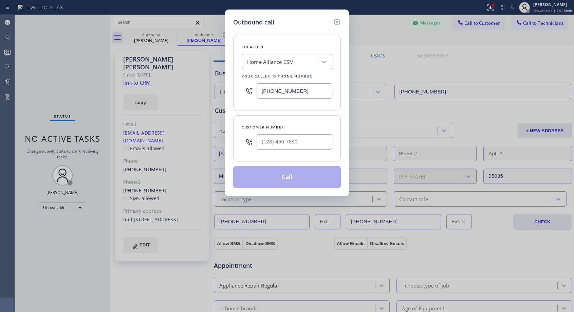
type input "(406) 871-2253"
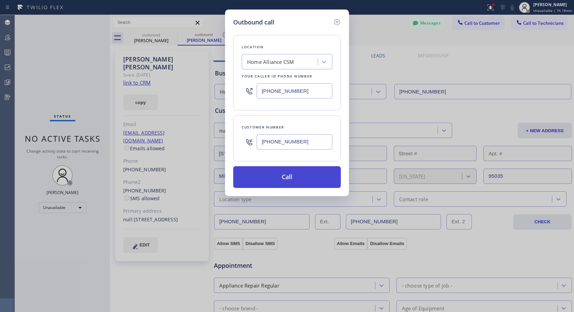
click at [267, 178] on button "Call" at bounding box center [287, 177] width 108 height 22
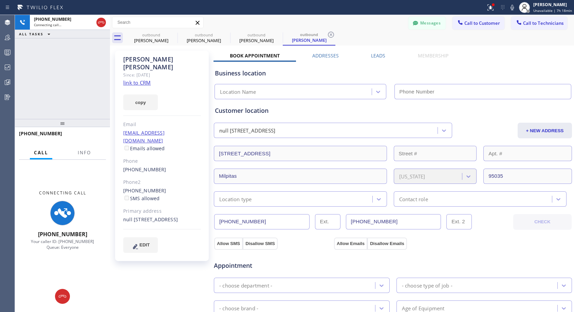
type input "[PHONE_NUMBER]"
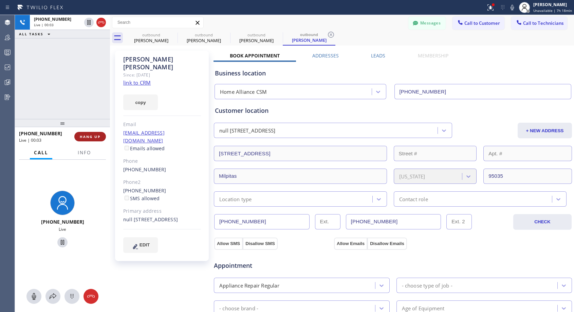
click at [92, 136] on span "HANG UP" at bounding box center [90, 136] width 21 height 5
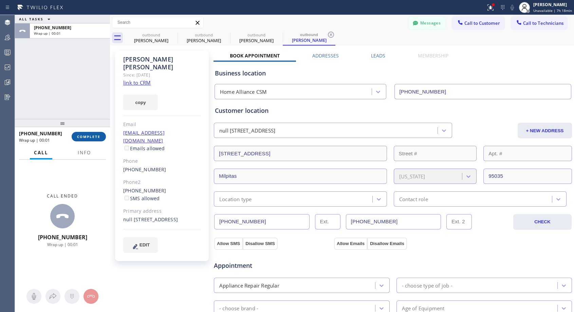
click at [92, 136] on span "COMPLETE" at bounding box center [88, 136] width 23 height 5
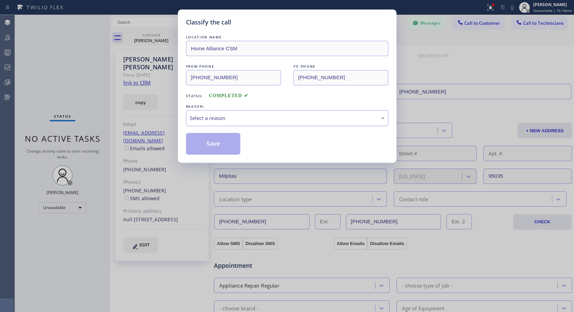
click at [247, 124] on div "Select a reason" at bounding box center [287, 118] width 202 height 16
click at [227, 142] on button "Save" at bounding box center [213, 144] width 55 height 22
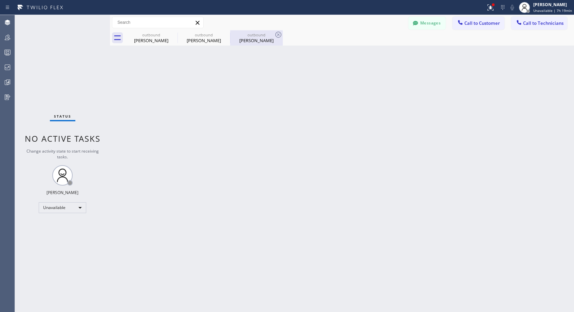
drag, startPoint x: 259, startPoint y: 41, endPoint x: 183, endPoint y: 94, distance: 93.6
click at [259, 41] on div "Gary Wheeler" at bounding box center [256, 40] width 51 height 6
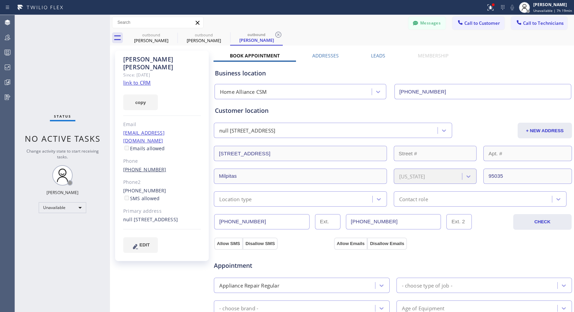
click at [141, 166] on link "(408) 802-7335" at bounding box center [144, 169] width 43 height 6
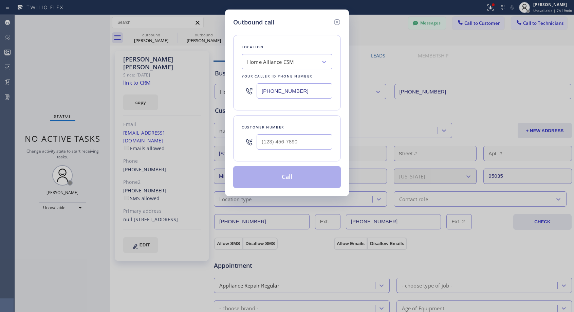
type input "(408) 802-7335"
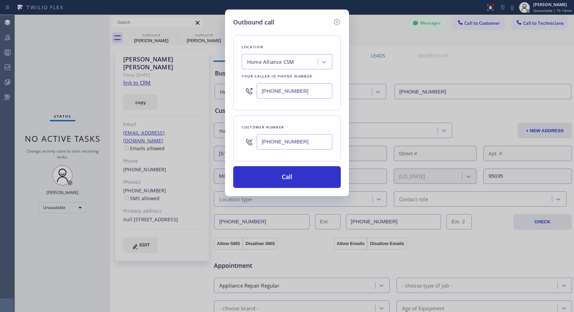
drag, startPoint x: 281, startPoint y: 178, endPoint x: 281, endPoint y: 7, distance: 171.1
click at [281, 178] on button "Call" at bounding box center [287, 177] width 108 height 22
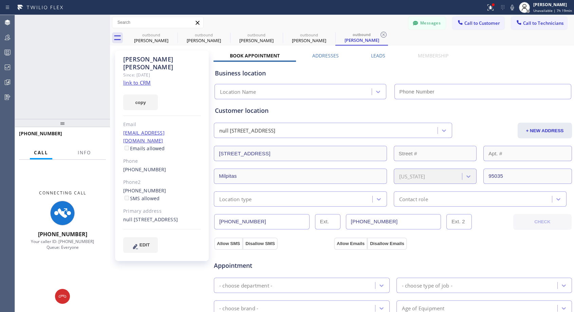
type input "[PHONE_NUMBER]"
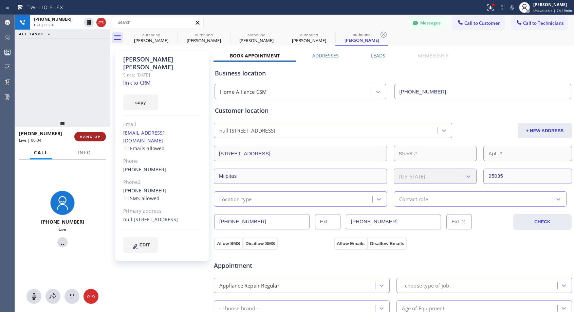
click at [86, 134] on span "HANG UP" at bounding box center [90, 136] width 21 height 5
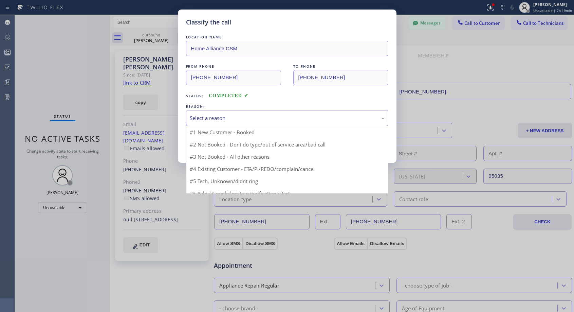
click at [251, 117] on div "Select a reason" at bounding box center [287, 118] width 195 height 8
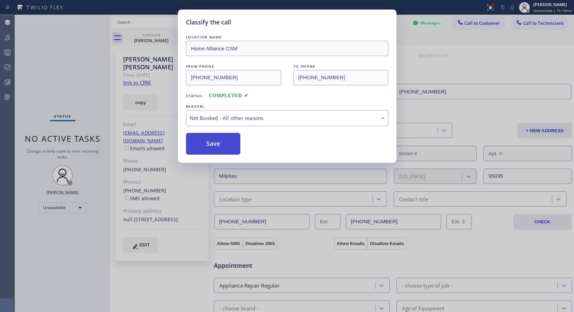
click at [225, 149] on button "Save" at bounding box center [213, 144] width 55 height 22
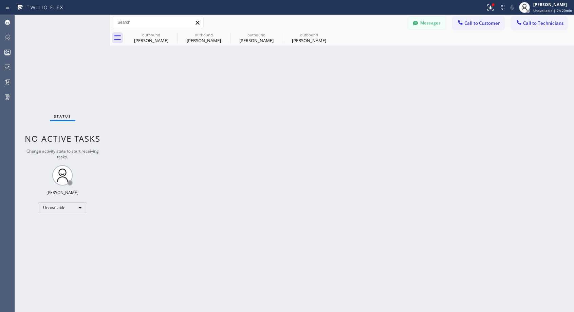
click at [0, 0] on icon at bounding box center [0, 0] width 0 height 0
click at [175, 34] on div "outbound Gary Wheeler outbound Gary Wheeler outbound Gary Wheeler outbound Gary…" at bounding box center [349, 37] width 449 height 15
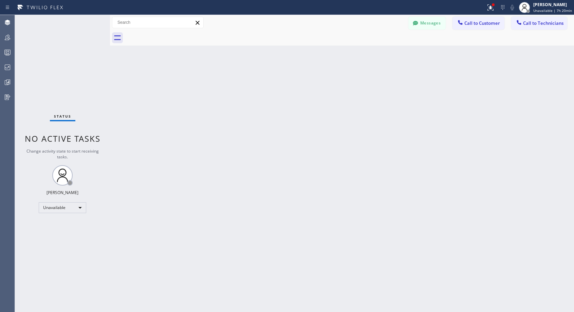
click at [175, 34] on div at bounding box center [349, 37] width 449 height 15
click at [474, 21] on span "Call to Customer" at bounding box center [482, 23] width 36 height 6
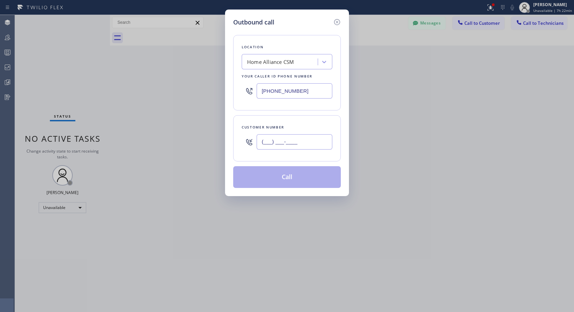
click at [266, 145] on input "(___) ___-____" at bounding box center [295, 141] width 76 height 15
paste input "818) 517-2594"
type input "(818) 517-2594"
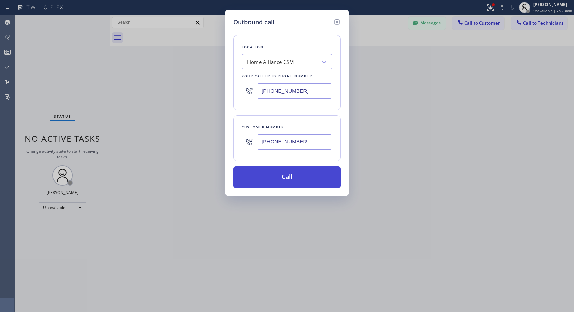
click at [286, 171] on button "Call" at bounding box center [287, 177] width 108 height 22
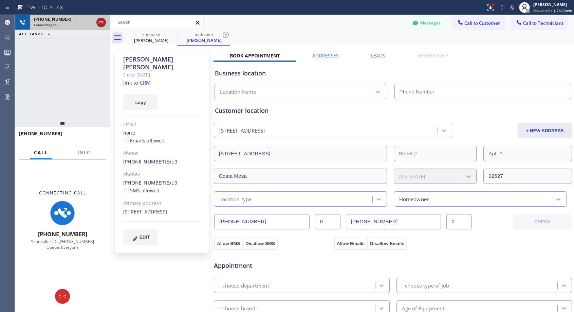
click at [101, 24] on icon at bounding box center [101, 22] width 8 height 8
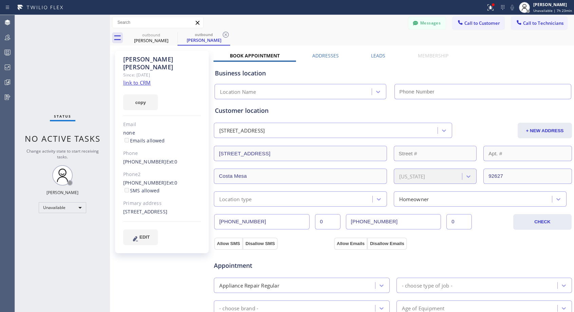
type input "[PHONE_NUMBER]"
click at [140, 158] on link "(818) 517-2594" at bounding box center [144, 161] width 43 height 6
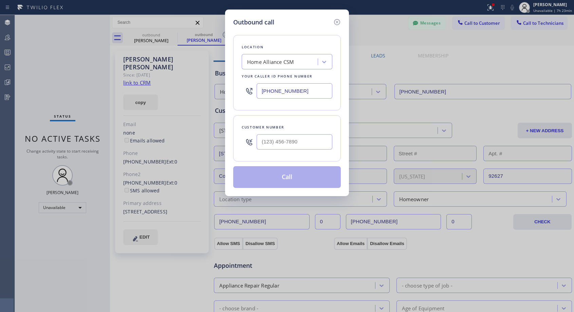
type input "(818) 517-2594"
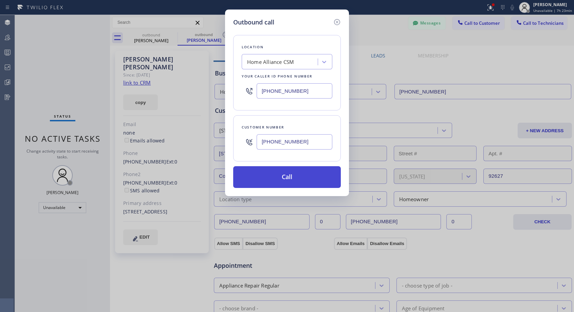
click at [287, 178] on button "Call" at bounding box center [287, 177] width 108 height 22
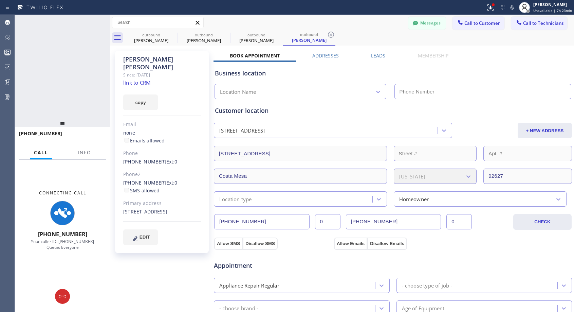
type input "[PHONE_NUMBER]"
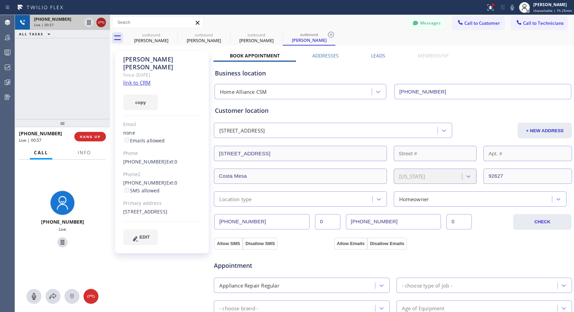
click at [101, 21] on icon at bounding box center [101, 22] width 8 height 8
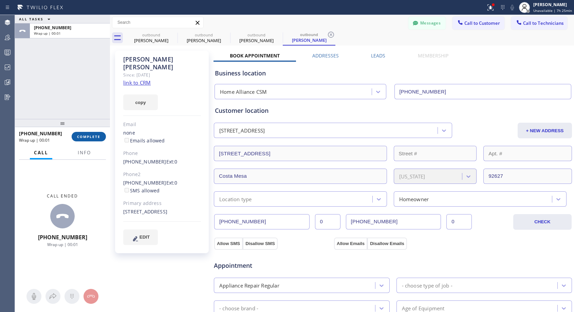
click at [100, 136] on span "COMPLETE" at bounding box center [88, 136] width 23 height 5
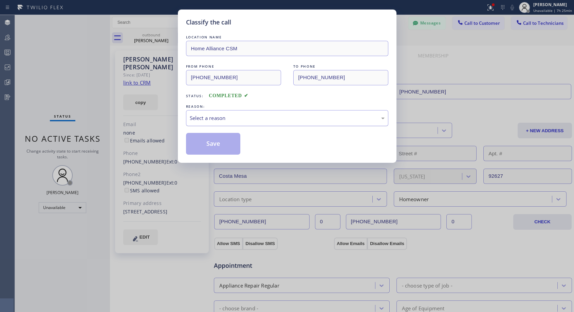
click at [243, 120] on div "Select a reason" at bounding box center [287, 118] width 195 height 8
click at [215, 147] on button "Save" at bounding box center [213, 144] width 55 height 22
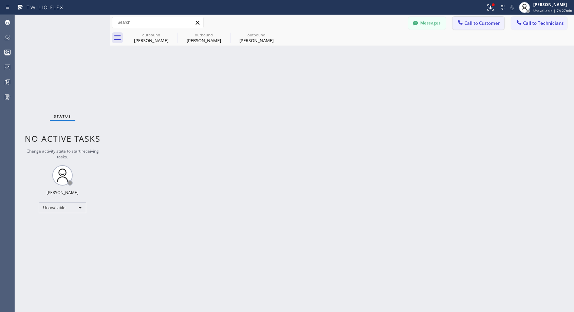
click at [476, 24] on span "Call to Customer" at bounding box center [482, 23] width 36 height 6
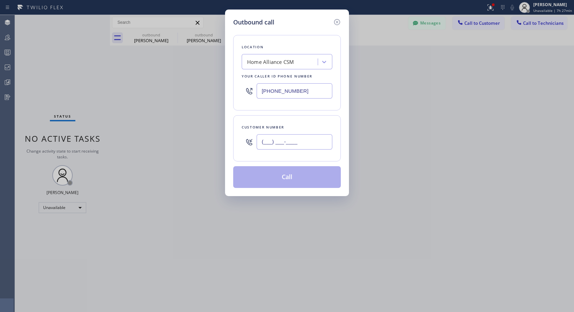
click at [288, 139] on input "(___) ___-____" at bounding box center [295, 141] width 76 height 15
paste input "928) 486-3111"
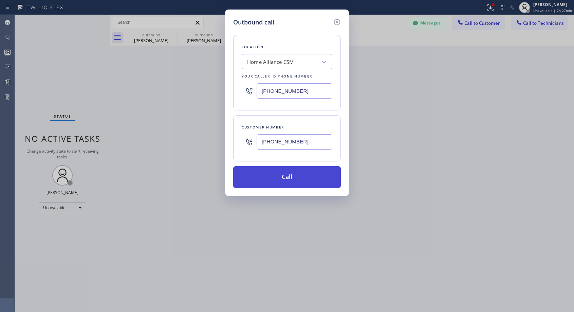
type input "(928) 486-3111"
click at [276, 175] on button "Call" at bounding box center [287, 177] width 108 height 22
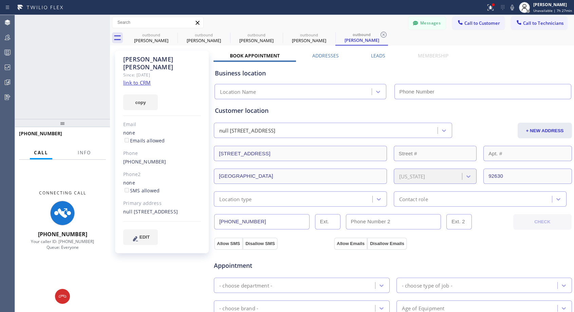
type input "[PHONE_NUMBER]"
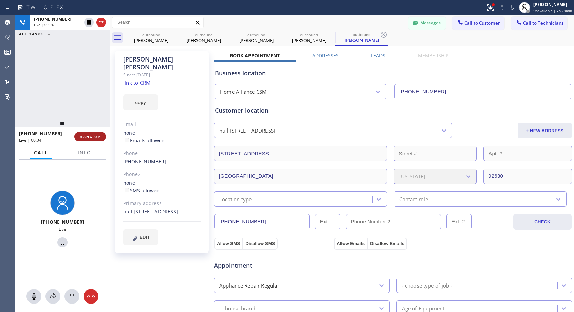
click at [92, 138] on span "HANG UP" at bounding box center [90, 136] width 21 height 5
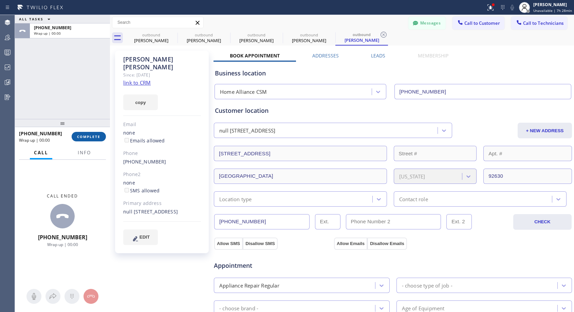
click at [92, 138] on span "COMPLETE" at bounding box center [88, 136] width 23 height 5
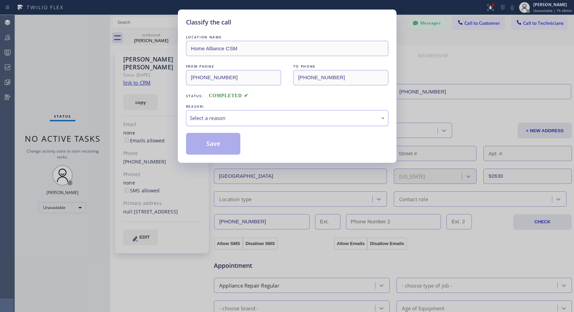
click at [233, 114] on div "Select a reason" at bounding box center [287, 118] width 195 height 8
click at [218, 145] on button "Save" at bounding box center [213, 144] width 55 height 22
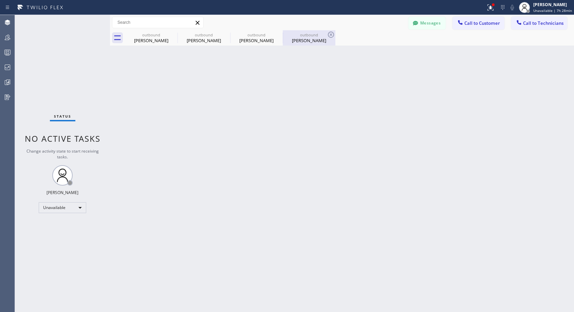
click at [293, 42] on div "Michele Anderson" at bounding box center [309, 40] width 51 height 6
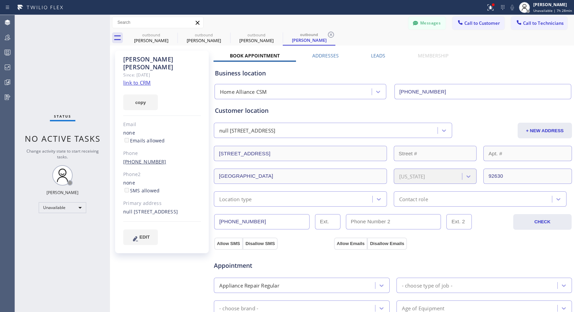
click at [141, 158] on link "(928) 486-3111" at bounding box center [144, 161] width 43 height 6
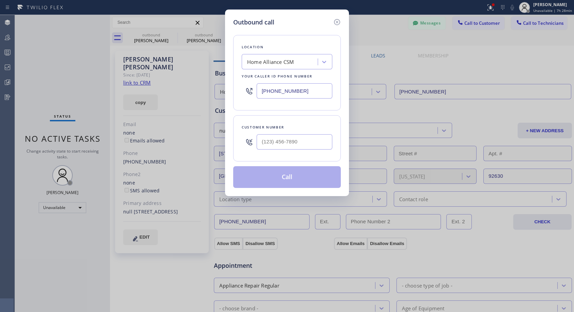
type input "(928) 486-3111"
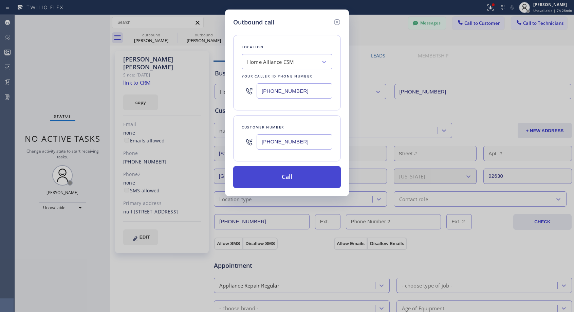
click at [282, 177] on button "Call" at bounding box center [287, 177] width 108 height 22
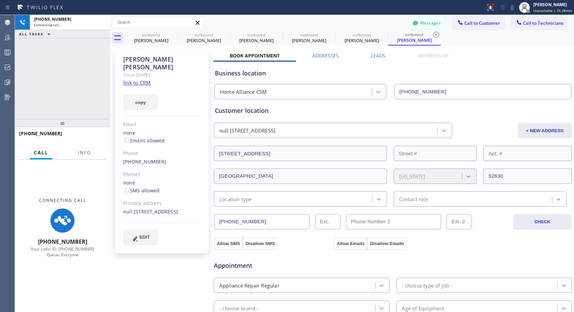
type input "[PHONE_NUMBER]"
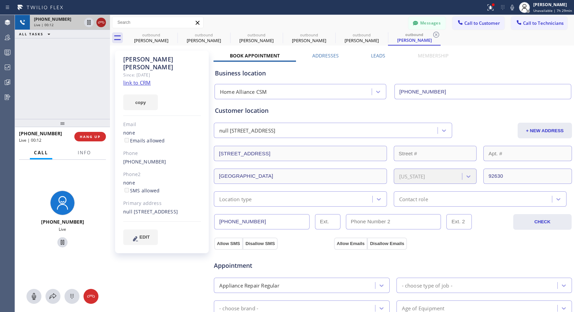
click at [101, 23] on icon at bounding box center [101, 22] width 8 height 8
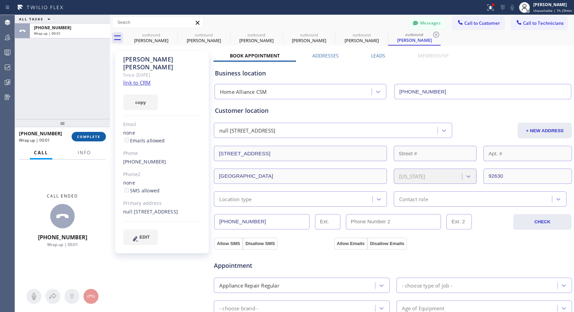
click at [91, 138] on span "COMPLETE" at bounding box center [88, 136] width 23 height 5
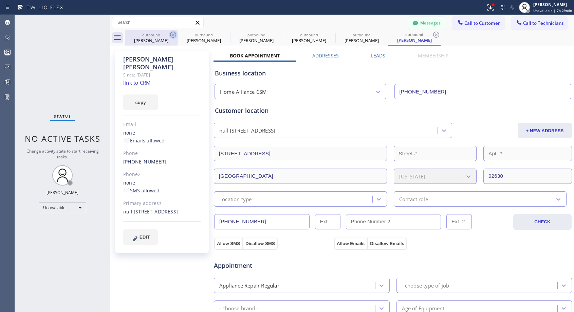
click at [174, 36] on icon at bounding box center [173, 35] width 8 height 8
click at [0, 0] on icon at bounding box center [0, 0] width 0 height 0
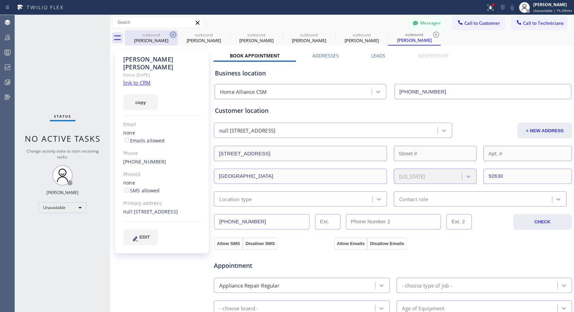
click at [432, 36] on icon at bounding box center [436, 35] width 8 height 8
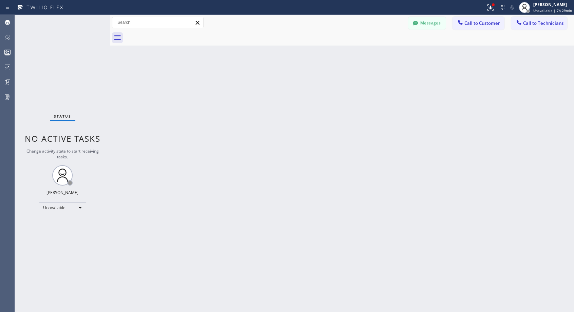
click at [174, 36] on div at bounding box center [349, 37] width 449 height 15
click at [488, 26] on span "Call to Customer" at bounding box center [482, 23] width 36 height 6
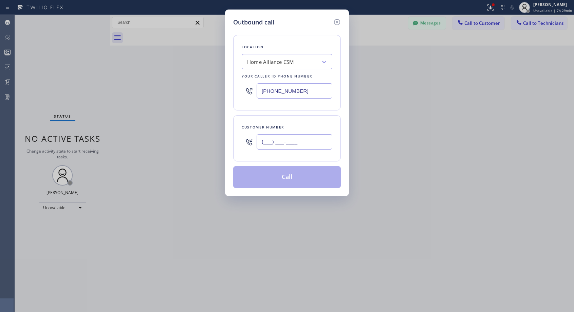
click at [258, 145] on input "(___) ___-____" at bounding box center [295, 141] width 76 height 15
paste input "928) 486-3111"
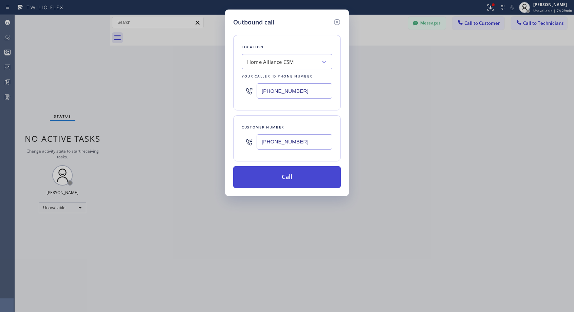
type input "(928) 486-3111"
click at [291, 173] on button "Call" at bounding box center [287, 177] width 108 height 22
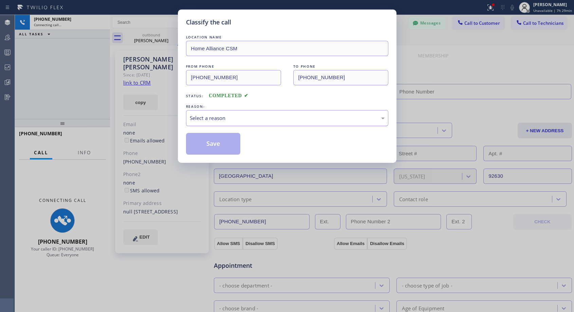
click at [236, 121] on div "Select a reason" at bounding box center [287, 118] width 195 height 8
click at [214, 142] on button "Save" at bounding box center [213, 144] width 55 height 22
type input "[PHONE_NUMBER]"
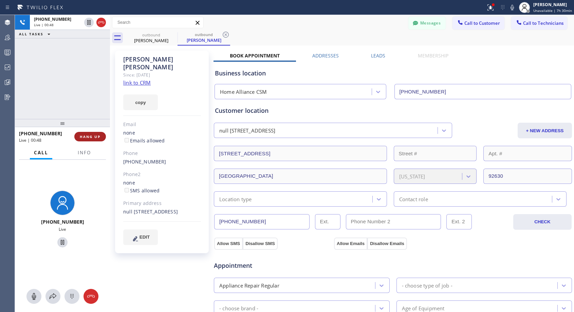
click at [92, 135] on span "HANG UP" at bounding box center [90, 136] width 21 height 5
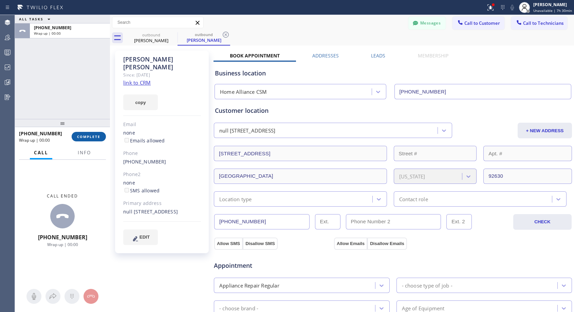
click at [92, 135] on span "COMPLETE" at bounding box center [88, 136] width 23 height 5
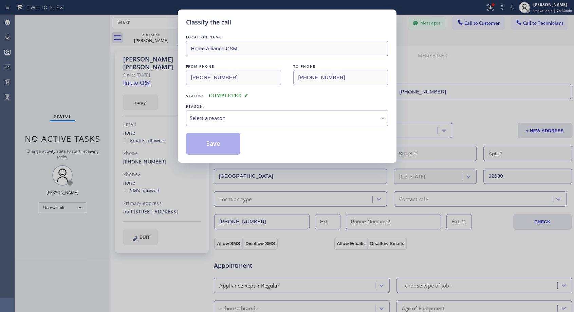
click at [283, 114] on div "Select a reason" at bounding box center [287, 118] width 195 height 8
click at [220, 145] on button "Save" at bounding box center [213, 144] width 55 height 22
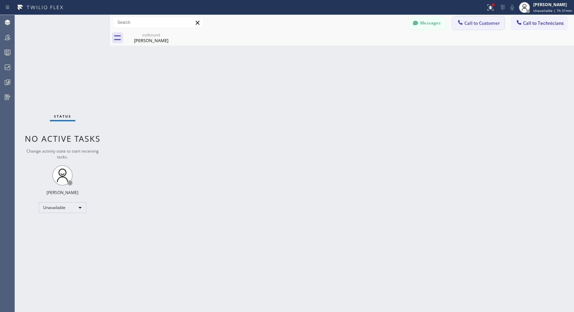
click at [474, 23] on span "Call to Customer" at bounding box center [482, 23] width 36 height 6
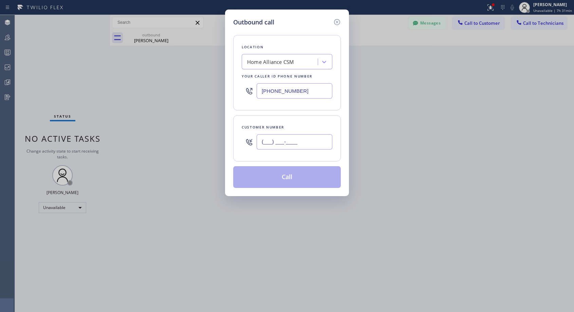
click at [263, 144] on input "(___) ___-____" at bounding box center [295, 141] width 76 height 15
paste input "626) 233-9616"
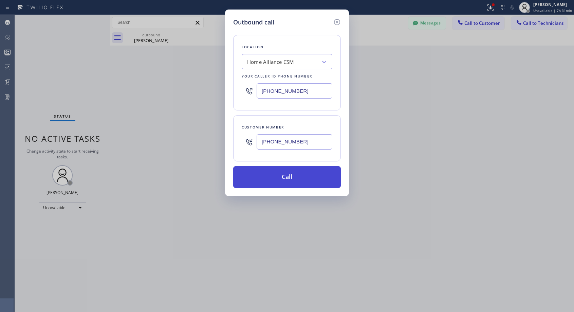
type input "(626) 233-9616"
click at [294, 171] on button "Call" at bounding box center [287, 177] width 108 height 22
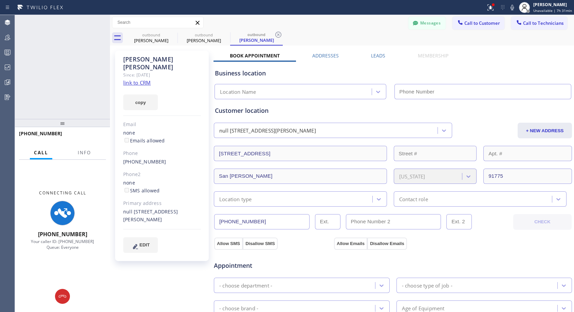
type input "[PHONE_NUMBER]"
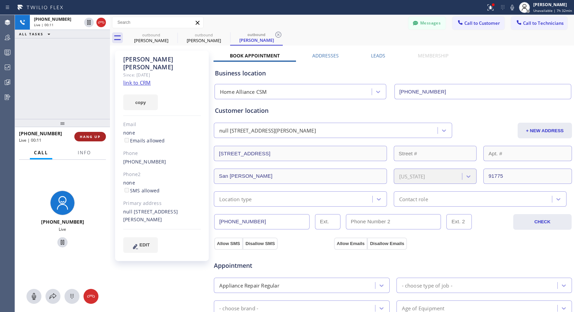
click at [101, 136] on button "HANG UP" at bounding box center [90, 137] width 32 height 10
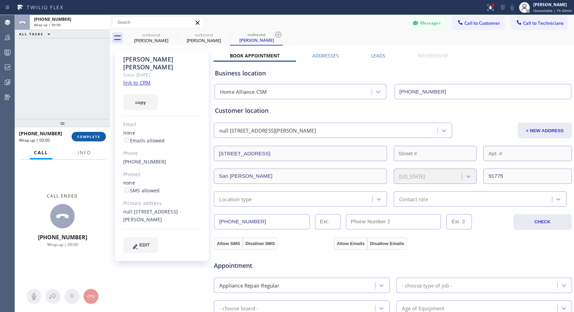
click at [101, 134] on button "COMPLETE" at bounding box center [89, 137] width 34 height 10
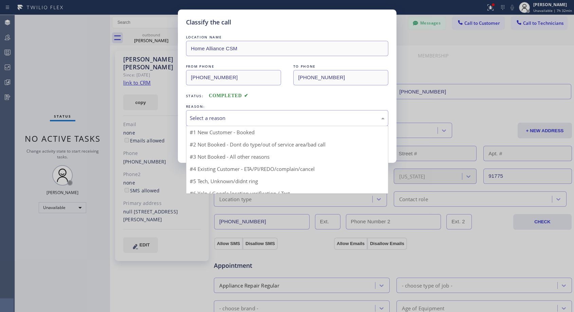
click at [252, 115] on div "Select a reason" at bounding box center [287, 118] width 195 height 8
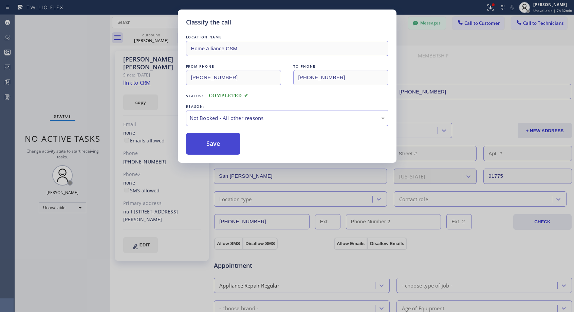
click at [216, 144] on button "Save" at bounding box center [213, 144] width 55 height 22
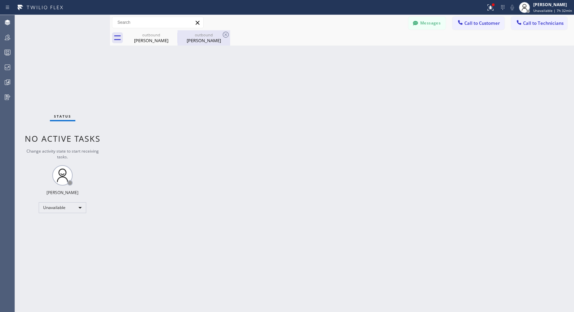
click at [197, 39] on div "Lisa Huerta" at bounding box center [203, 40] width 51 height 6
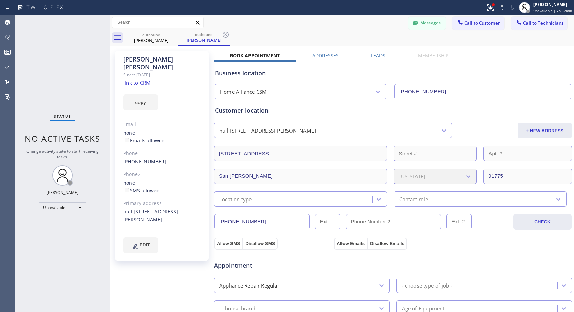
click at [135, 158] on link "(626) 233-9616" at bounding box center [144, 161] width 43 height 6
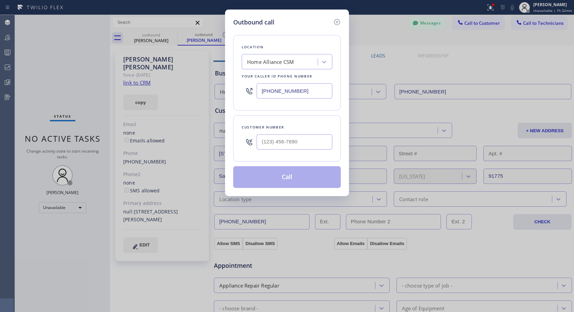
type input "(626) 233-9616"
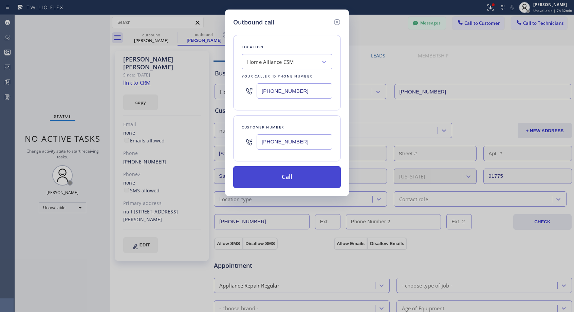
click at [279, 178] on button "Call" at bounding box center [287, 177] width 108 height 22
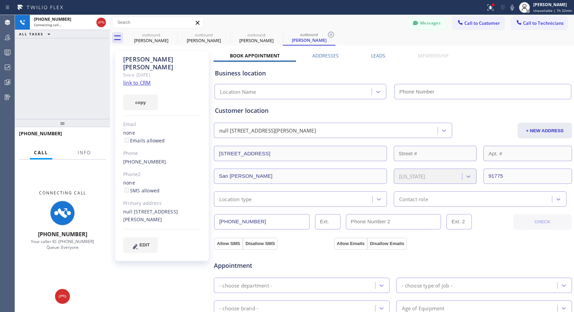
type input "[PHONE_NUMBER]"
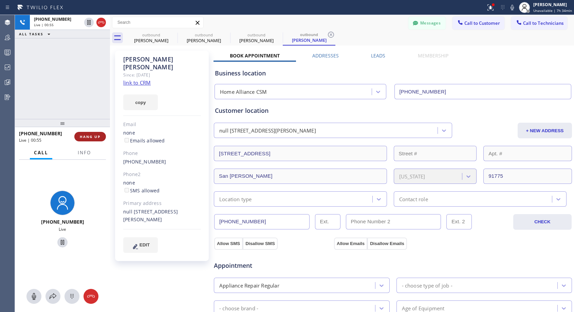
click at [92, 136] on span "HANG UP" at bounding box center [90, 136] width 21 height 5
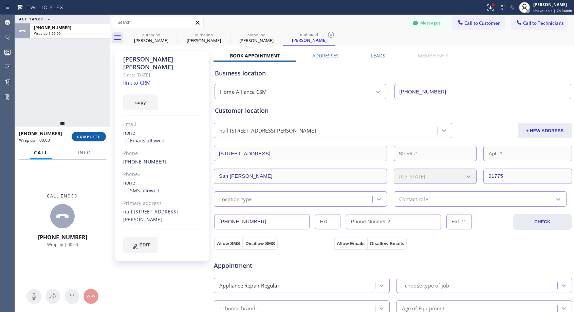
click at [92, 136] on span "COMPLETE" at bounding box center [88, 136] width 23 height 5
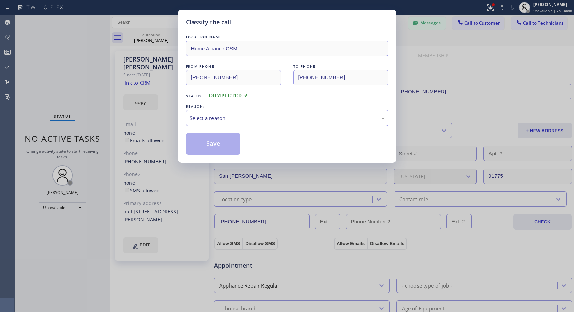
click at [244, 119] on div "Select a reason" at bounding box center [287, 118] width 195 height 8
drag, startPoint x: 212, startPoint y: 144, endPoint x: 48, endPoint y: 163, distance: 165.2
click at [211, 144] on button "Save" at bounding box center [213, 144] width 55 height 22
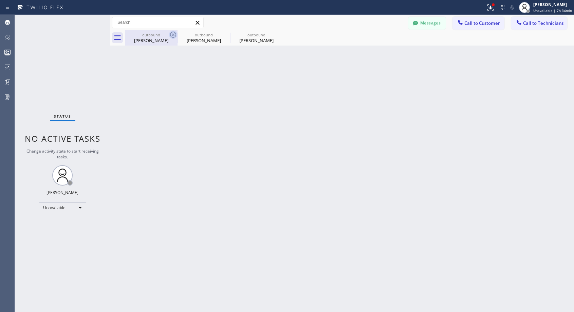
click at [173, 33] on icon at bounding box center [173, 35] width 8 height 8
click at [0, 0] on icon at bounding box center [0, 0] width 0 height 0
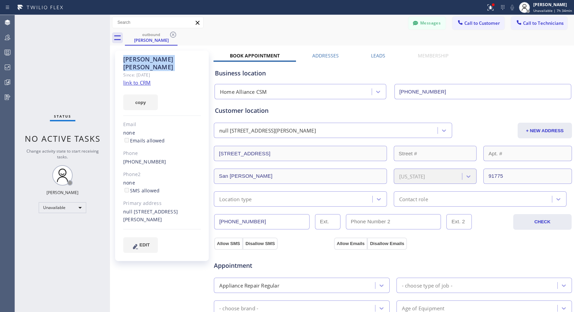
click at [173, 33] on icon at bounding box center [173, 35] width 8 height 8
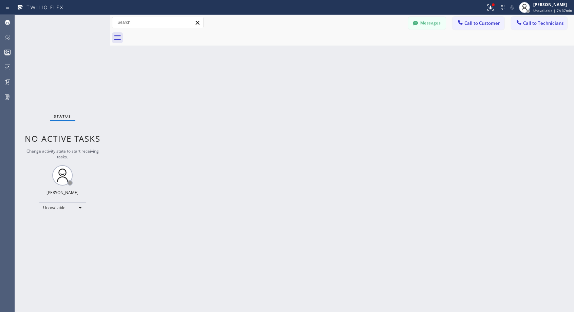
drag, startPoint x: 466, startPoint y: 26, endPoint x: 443, endPoint y: 39, distance: 26.4
click at [466, 26] on button "Call to Customer" at bounding box center [479, 23] width 52 height 13
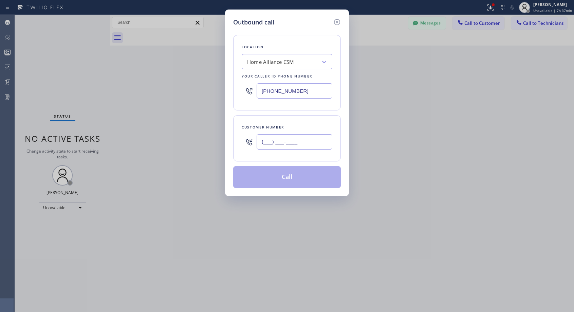
click at [286, 139] on input "(___) ___-____" at bounding box center [295, 141] width 76 height 15
paste input "541) 890-4701"
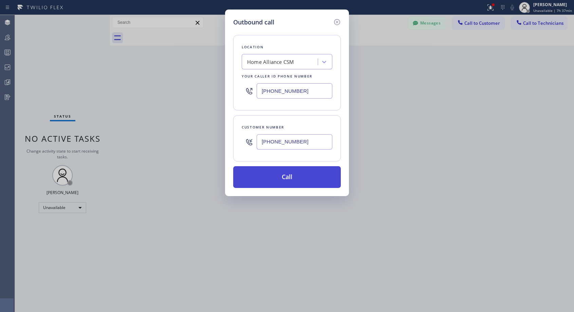
type input "(541) 890-4701"
click at [286, 176] on button "Call" at bounding box center [287, 177] width 108 height 22
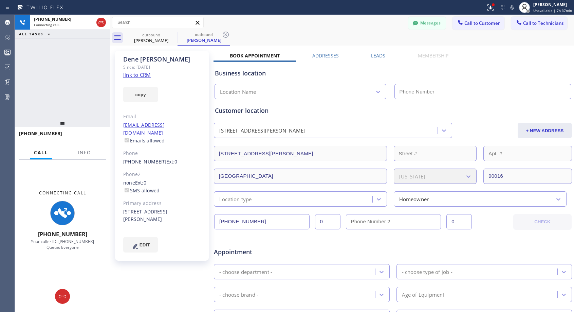
type input "[PHONE_NUMBER]"
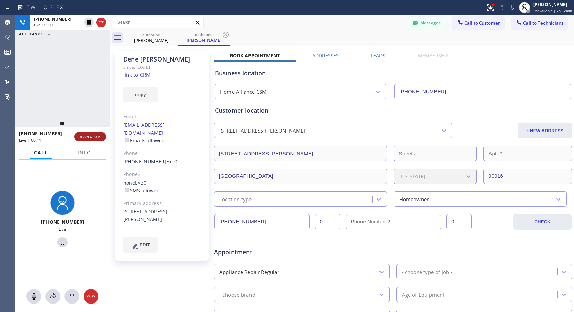
click at [96, 135] on span "HANG UP" at bounding box center [90, 136] width 21 height 5
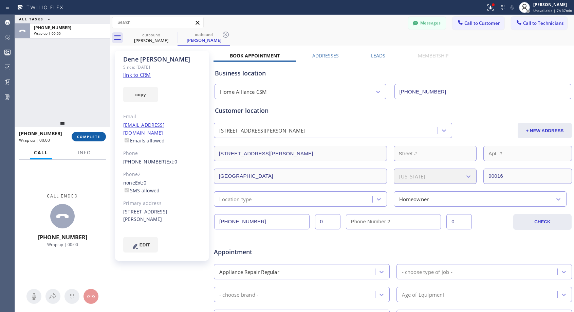
click at [96, 135] on span "COMPLETE" at bounding box center [88, 136] width 23 height 5
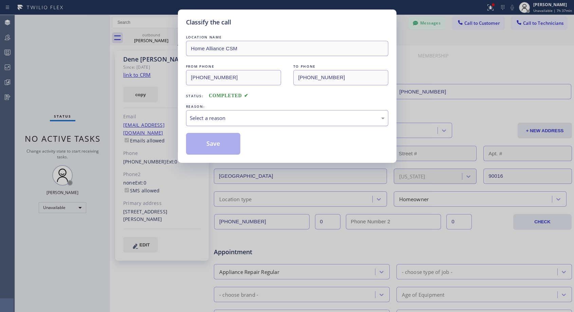
click at [248, 114] on div "Select a reason" at bounding box center [287, 118] width 195 height 8
click at [235, 144] on button "Save" at bounding box center [213, 144] width 55 height 22
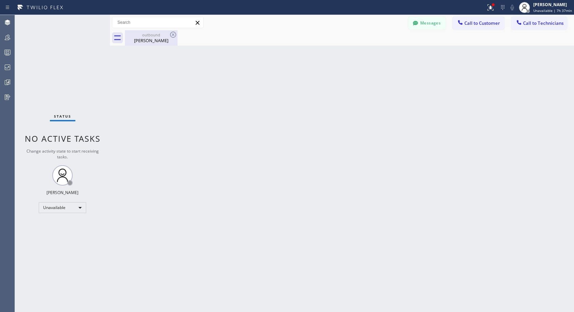
click at [146, 37] on div "Dene Anderberg" at bounding box center [151, 40] width 51 height 6
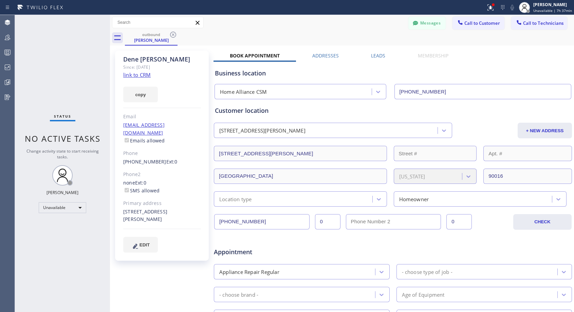
click at [150, 125] on link "deneanderberg@gmail.com" at bounding box center [143, 129] width 41 height 14
click at [145, 158] on link "(541) 890-4701" at bounding box center [144, 161] width 43 height 6
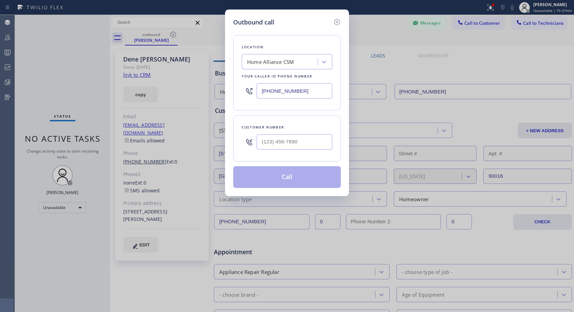
type input "(541) 890-4701"
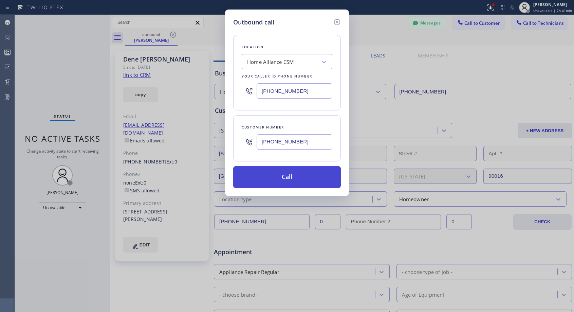
click at [286, 177] on button "Call" at bounding box center [287, 177] width 108 height 22
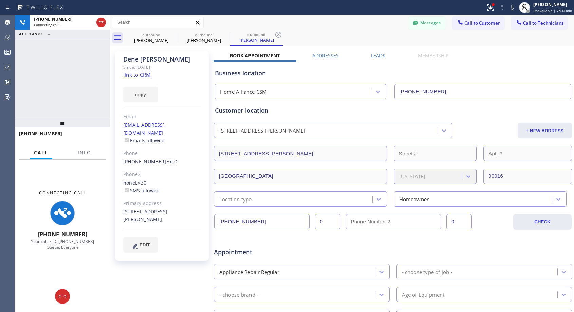
type input "[PHONE_NUMBER]"
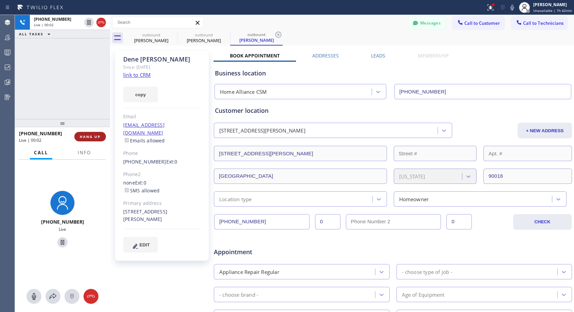
click at [92, 139] on button "HANG UP" at bounding box center [90, 137] width 32 height 10
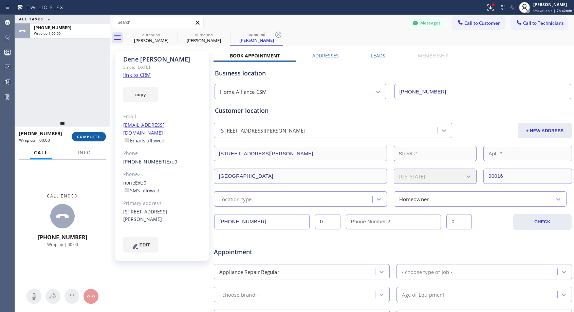
click at [92, 139] on button "COMPLETE" at bounding box center [89, 137] width 34 height 10
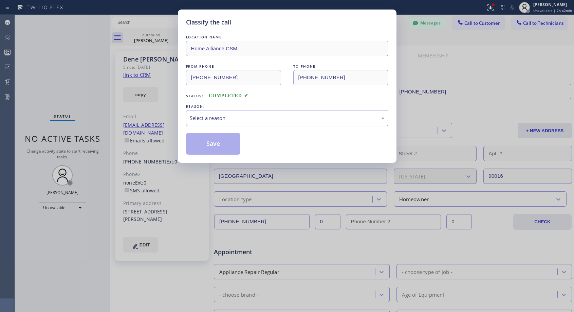
click at [227, 118] on div "Select a reason" at bounding box center [287, 118] width 195 height 8
click at [217, 144] on button "Save" at bounding box center [213, 144] width 55 height 22
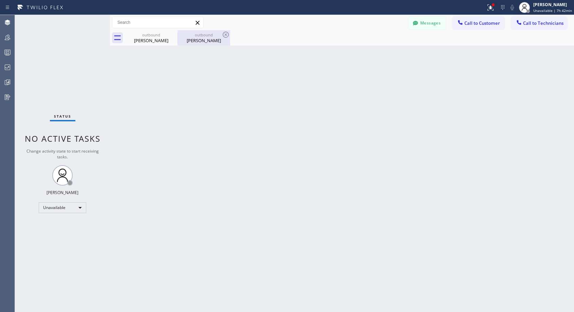
click at [210, 42] on div "Dene Anderberg" at bounding box center [203, 40] width 51 height 6
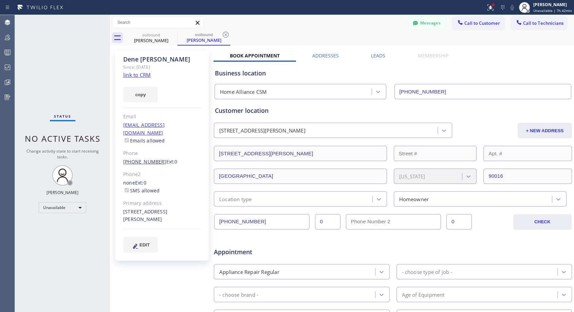
click at [145, 158] on link "(541) 890-4701" at bounding box center [144, 161] width 43 height 6
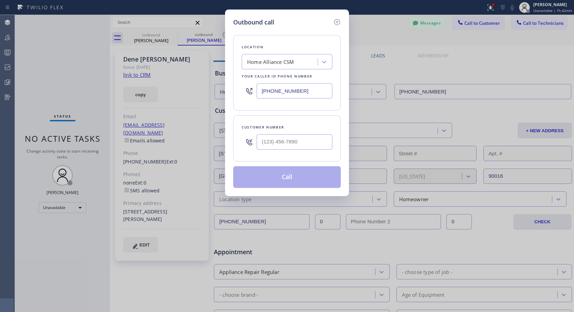
type input "(541) 890-4701"
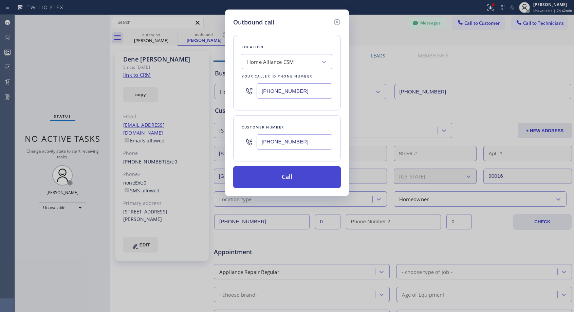
click at [299, 174] on button "Call" at bounding box center [287, 177] width 108 height 22
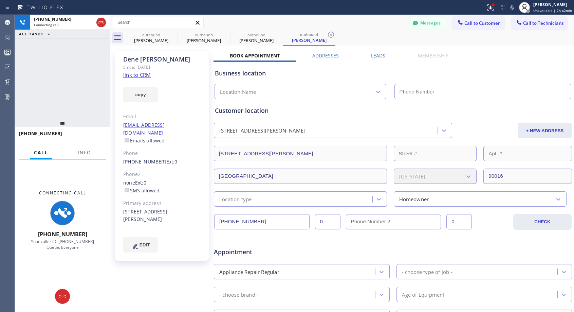
type input "[PHONE_NUMBER]"
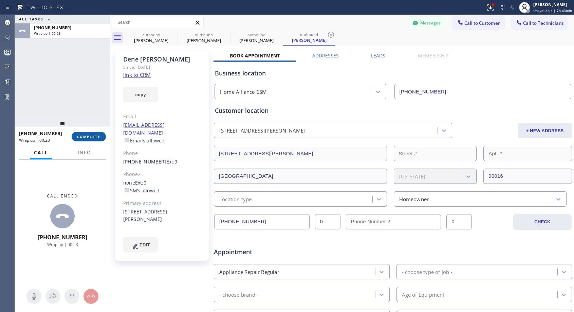
click at [94, 134] on span "COMPLETE" at bounding box center [88, 136] width 23 height 5
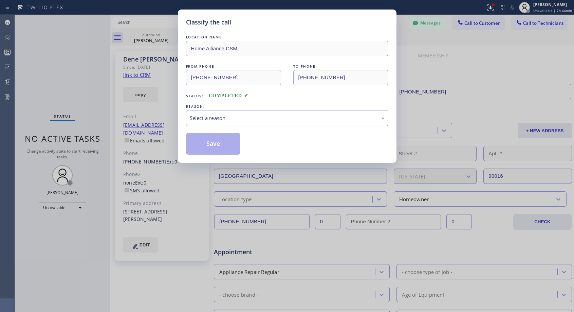
click at [268, 117] on div "Select a reason" at bounding box center [287, 118] width 195 height 8
click at [227, 144] on button "Save" at bounding box center [213, 144] width 55 height 22
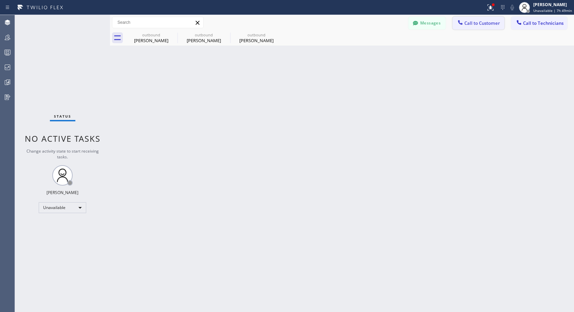
click at [469, 25] on span "Call to Customer" at bounding box center [482, 23] width 36 height 6
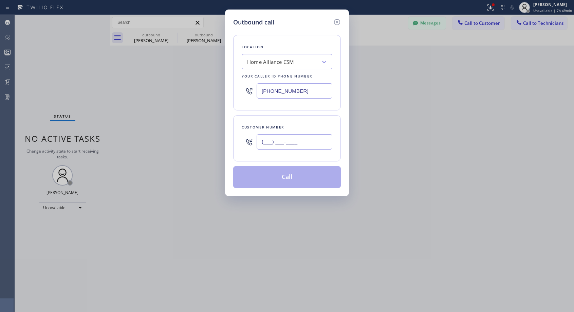
click at [278, 141] on input "(___) ___-____" at bounding box center [295, 141] width 76 height 15
paste input "323) 513-3416"
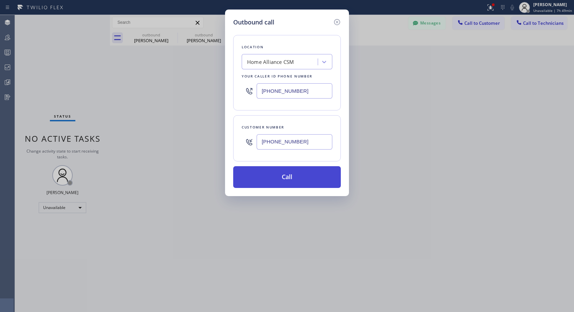
type input "(323) 513-3416"
click at [293, 173] on button "Call" at bounding box center [287, 177] width 108 height 22
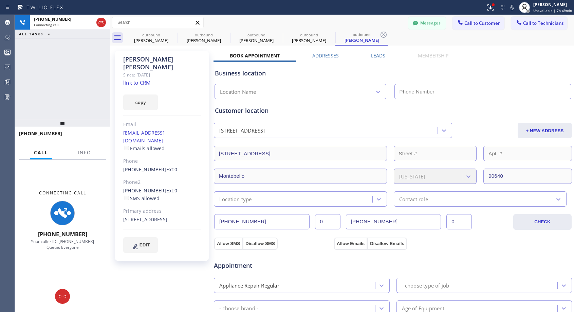
type input "[PHONE_NUMBER]"
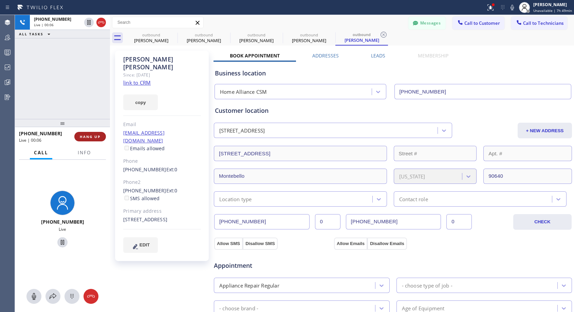
click at [83, 132] on button "HANG UP" at bounding box center [90, 137] width 32 height 10
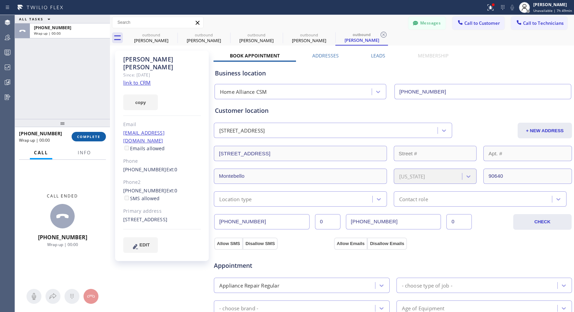
click at [83, 132] on button "COMPLETE" at bounding box center [89, 137] width 34 height 10
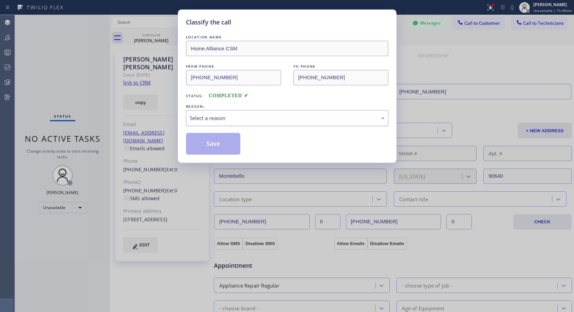
click at [249, 119] on div "Select a reason" at bounding box center [287, 118] width 195 height 8
click at [221, 144] on button "Save" at bounding box center [213, 144] width 55 height 22
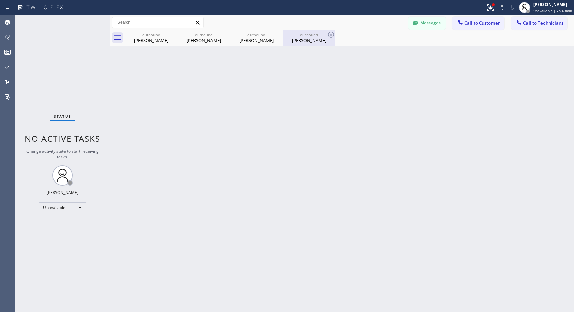
click at [305, 41] on div "Ericka Esteban" at bounding box center [309, 40] width 51 height 6
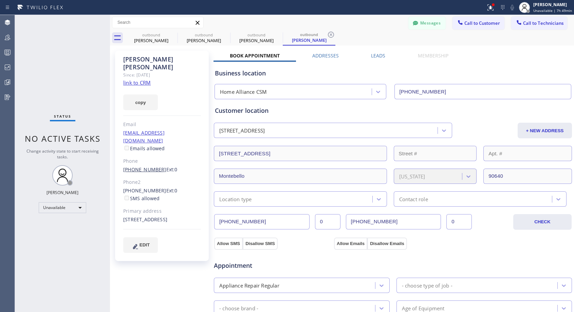
click at [140, 166] on link "(323) 513-3416" at bounding box center [144, 169] width 43 height 6
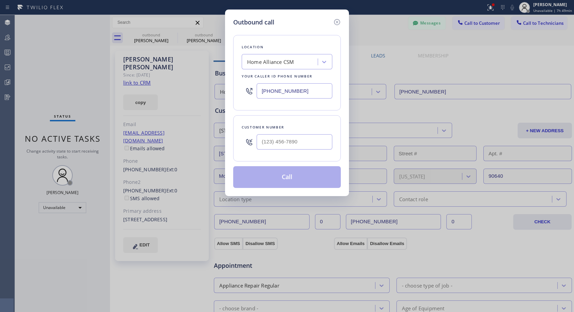
type input "(323) 513-3416"
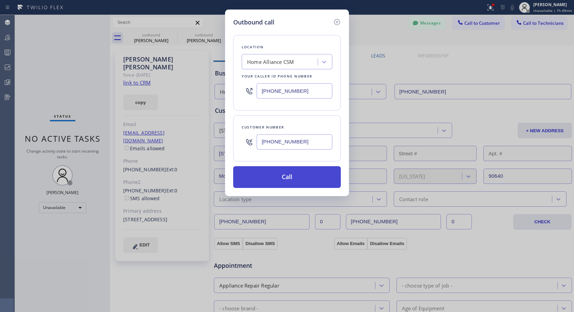
click at [280, 176] on button "Call" at bounding box center [287, 177] width 108 height 22
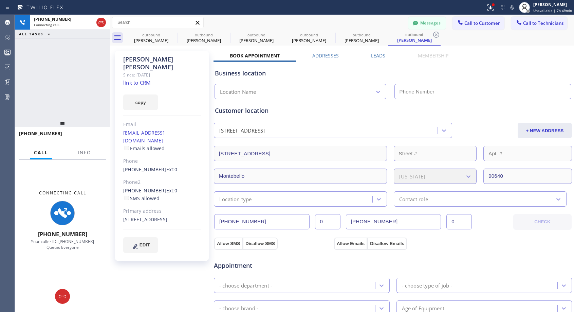
type input "[PHONE_NUMBER]"
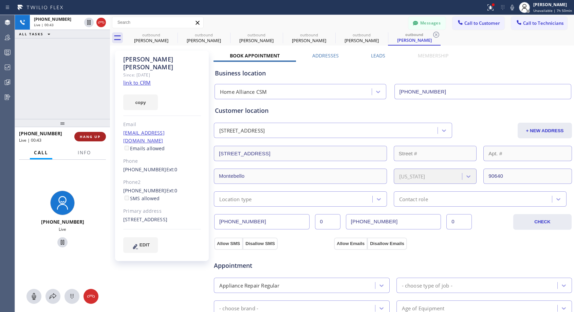
click at [98, 133] on button "HANG UP" at bounding box center [90, 137] width 32 height 10
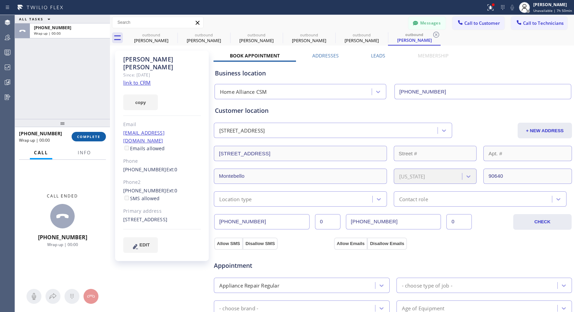
click at [98, 133] on button "COMPLETE" at bounding box center [89, 137] width 34 height 10
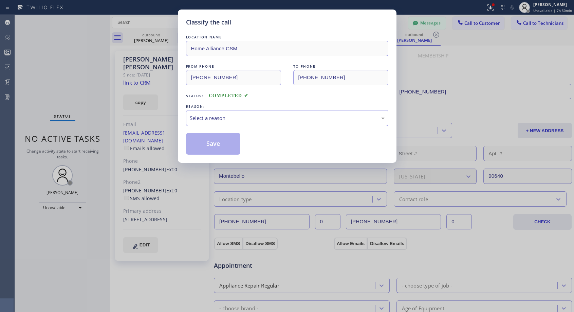
click at [242, 115] on div "Select a reason" at bounding box center [287, 118] width 195 height 8
click at [214, 154] on button "Save" at bounding box center [213, 144] width 55 height 22
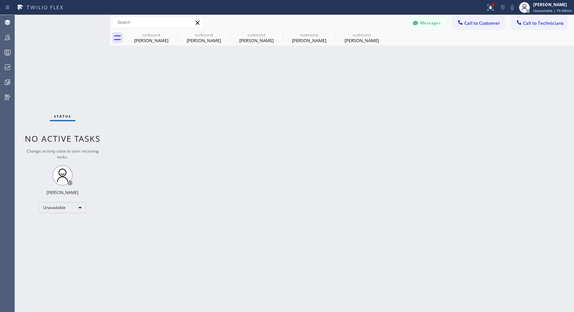
click at [220, 145] on div "Back to Dashboard Change Sender ID Customers Technicians NH Nathaniel Hill 03/0…" at bounding box center [342, 163] width 464 height 297
click at [171, 34] on icon at bounding box center [173, 35] width 8 height 8
click at [0, 0] on icon at bounding box center [0, 0] width 0 height 0
click at [327, 34] on icon at bounding box center [331, 35] width 8 height 8
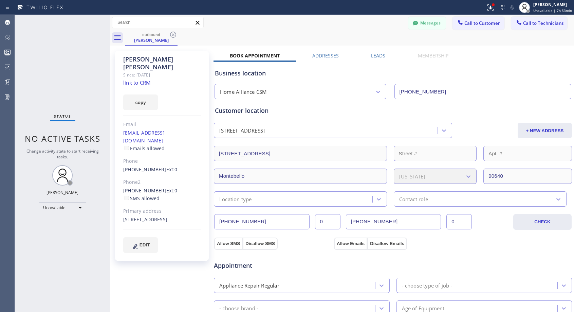
click at [171, 34] on icon at bounding box center [173, 35] width 8 height 8
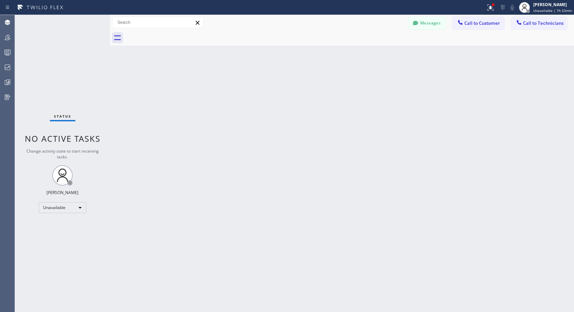
click at [171, 34] on div at bounding box center [349, 37] width 449 height 15
click at [58, 206] on div "Unavailable" at bounding box center [63, 207] width 48 height 11
click at [69, 216] on li "Offline" at bounding box center [62, 217] width 46 height 8
click at [542, 9] on span "Unavailable | 8h 14min" at bounding box center [552, 10] width 39 height 5
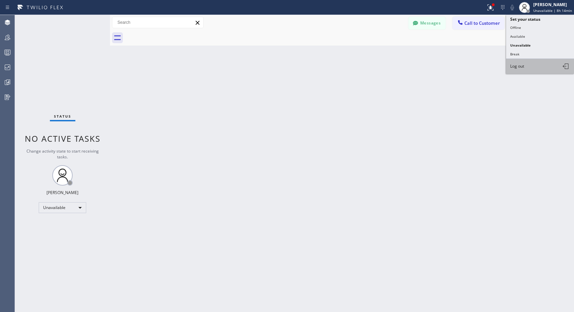
click at [513, 66] on span "Log out" at bounding box center [517, 66] width 14 height 6
